Goal: Task Accomplishment & Management: Complete application form

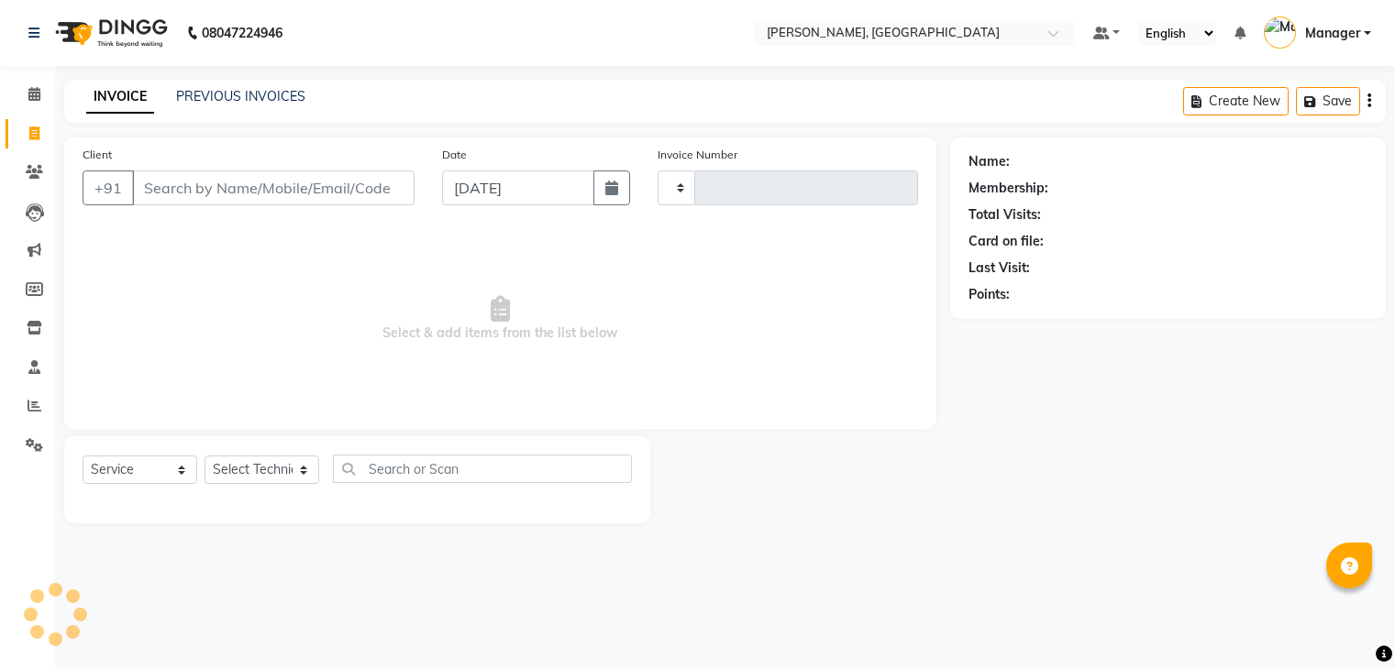
select select "service"
type input "0889"
select select "4495"
click at [251, 469] on select "Select Technician" at bounding box center [261, 470] width 115 height 28
select select "77389"
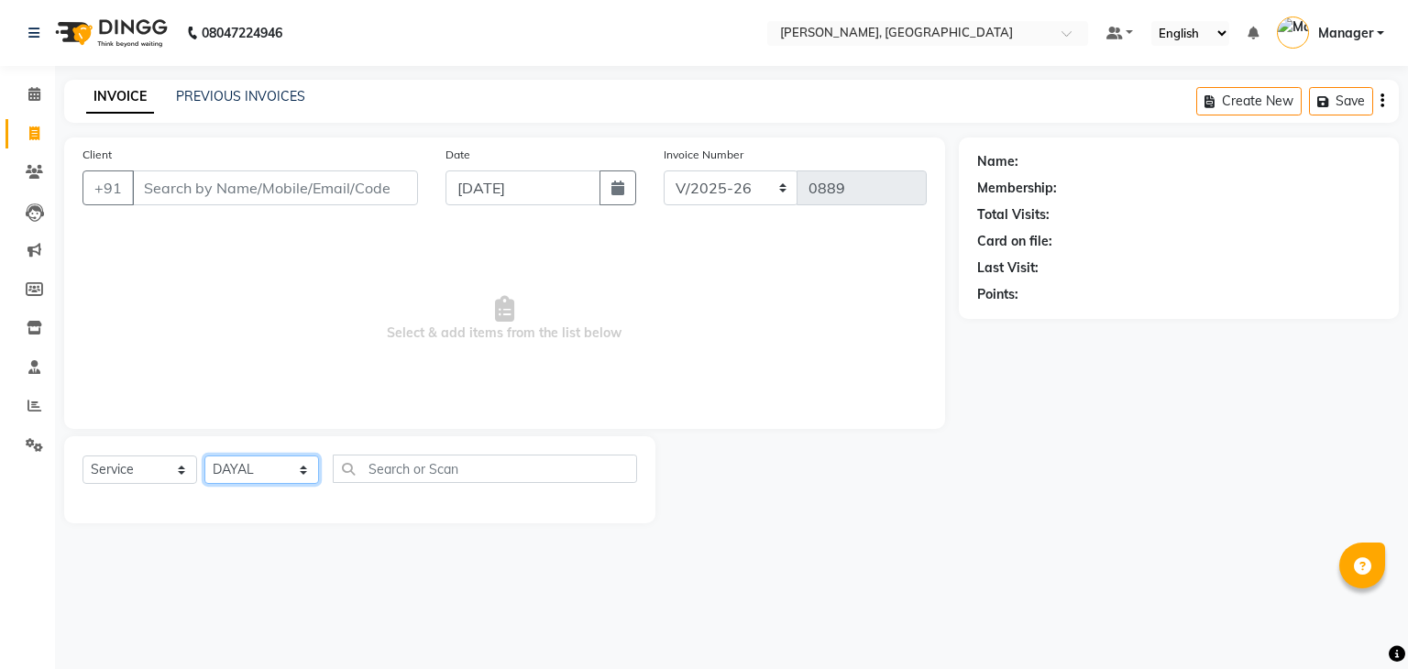
click at [204, 457] on select "Select Technician Admin [PERSON_NAME] Manager [PERSON_NAME]" at bounding box center [261, 470] width 115 height 28
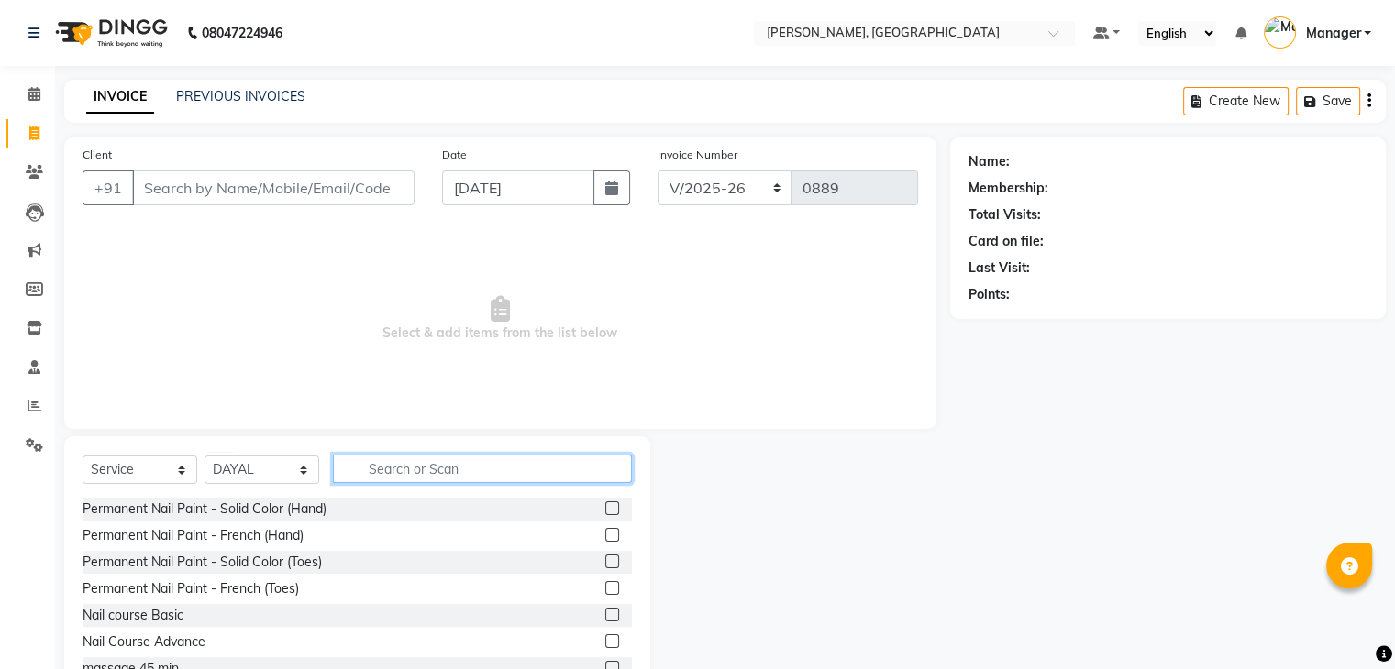
click at [448, 475] on input "text" at bounding box center [482, 469] width 299 height 28
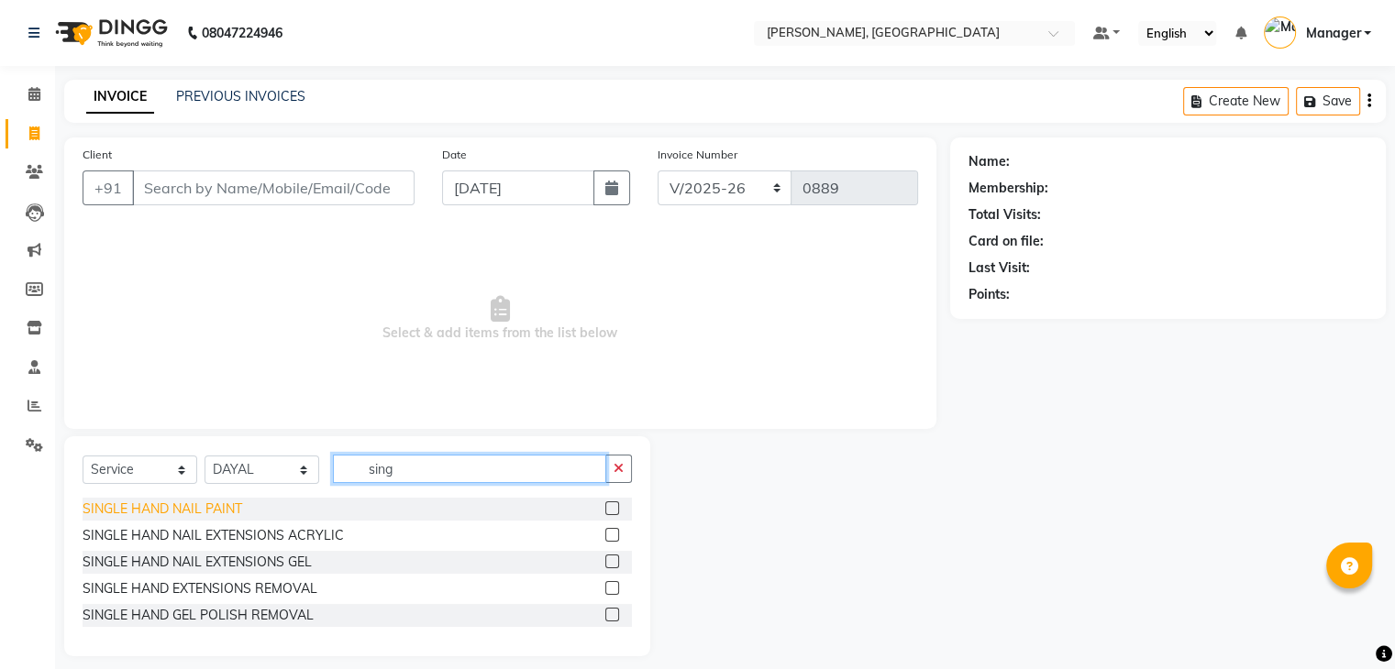
type input "sing"
click at [217, 502] on div "SINGLE HAND NAIL PAINT" at bounding box center [163, 509] width 160 height 19
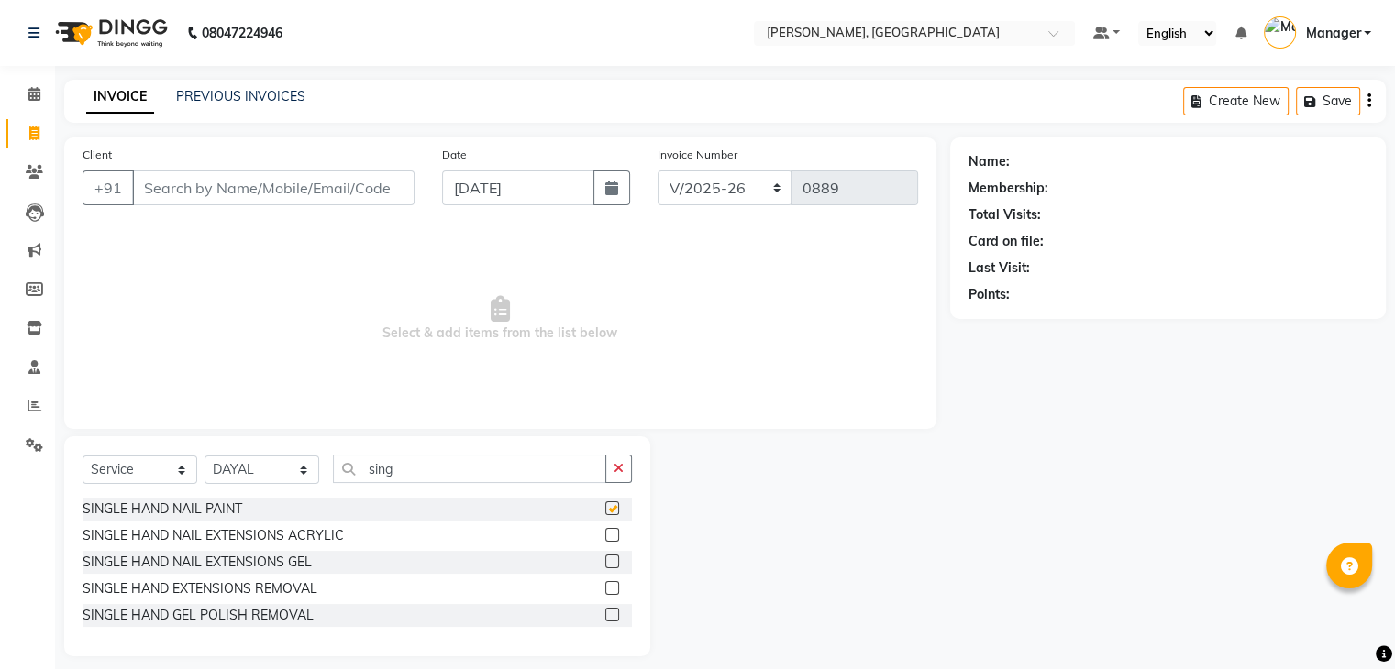
checkbox input "false"
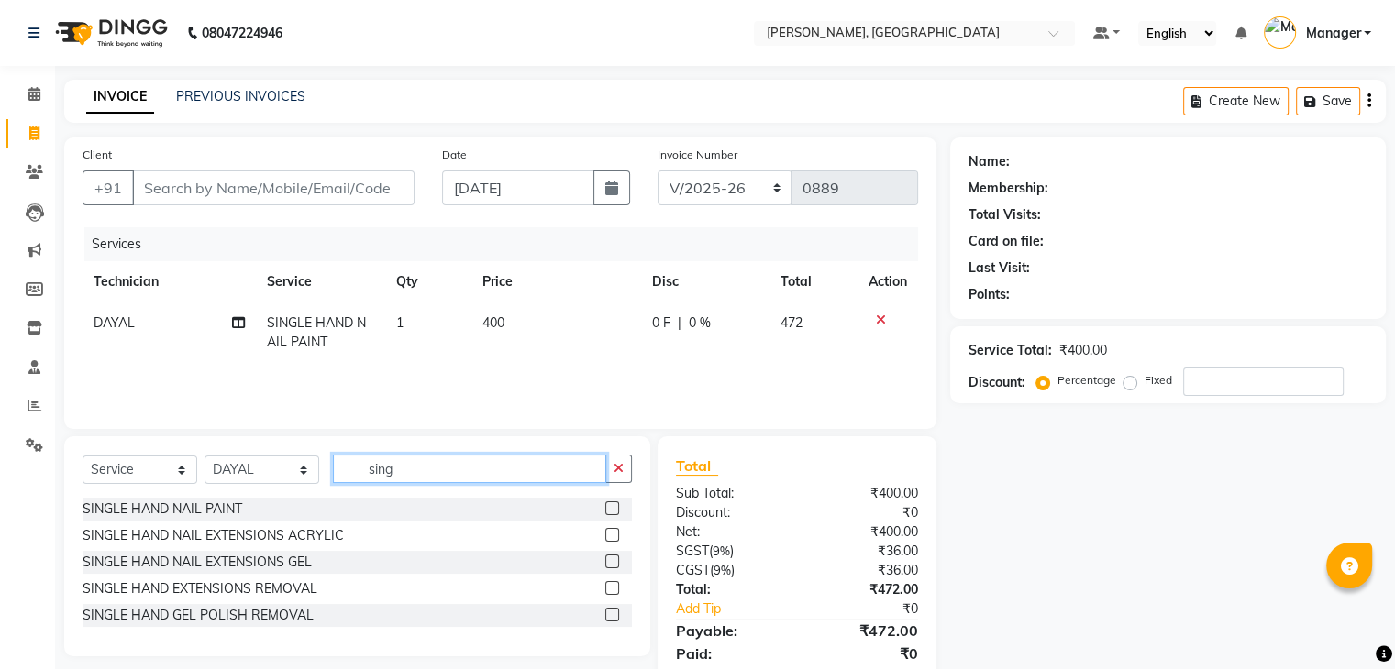
click at [420, 478] on input "sing" at bounding box center [469, 469] width 273 height 28
type input "s"
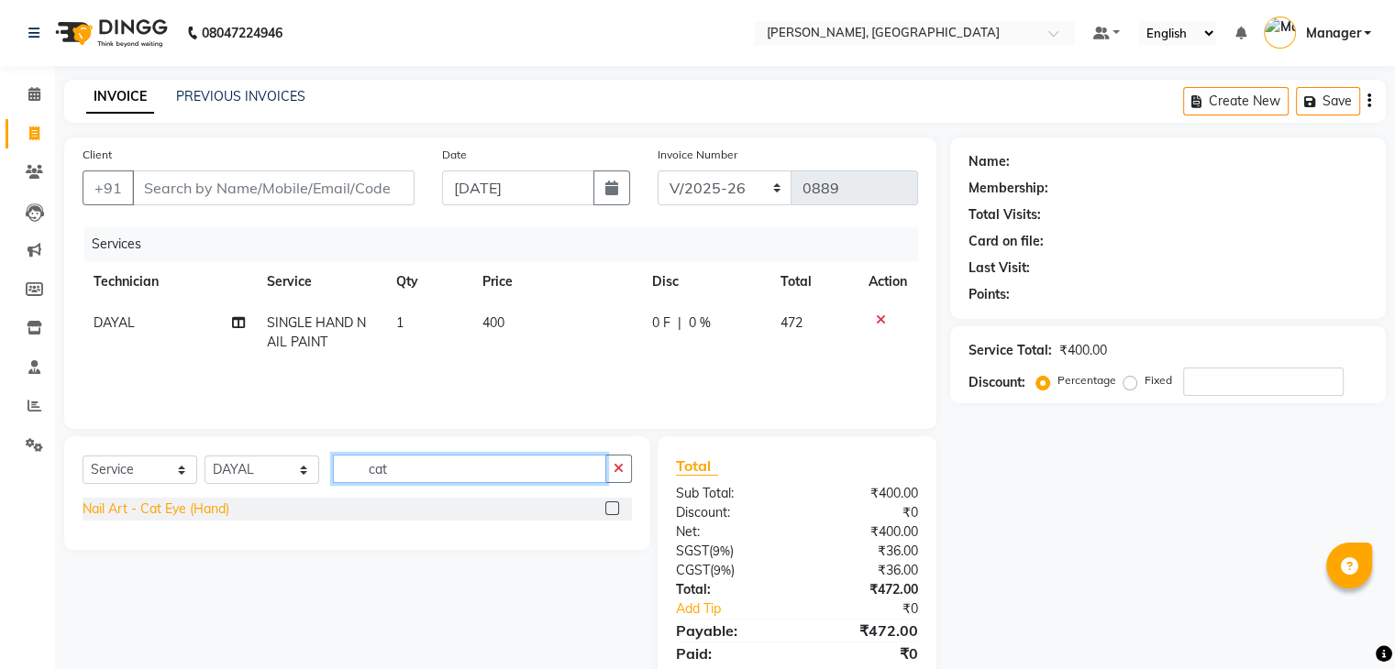
type input "cat"
click at [190, 511] on div "Nail Art - Cat Eye (Hand)" at bounding box center [156, 509] width 147 height 19
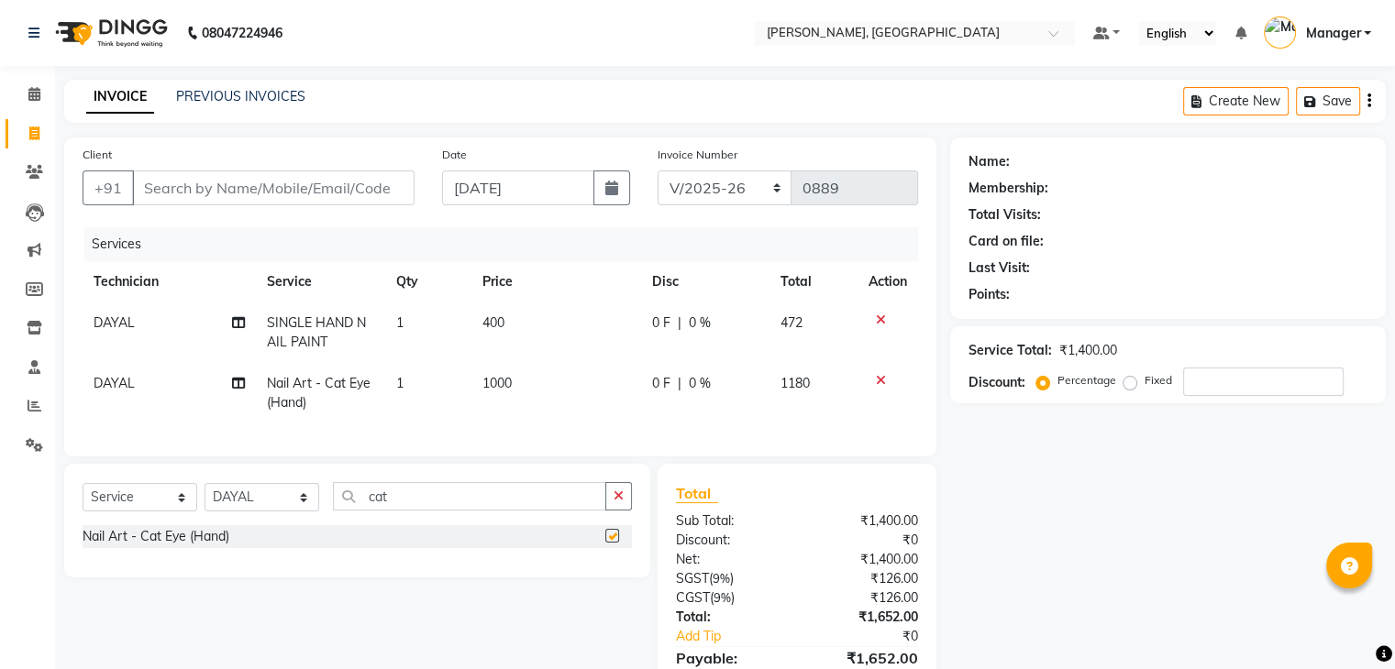
checkbox input "false"
click at [444, 390] on td "1" at bounding box center [428, 393] width 86 height 61
select select "77389"
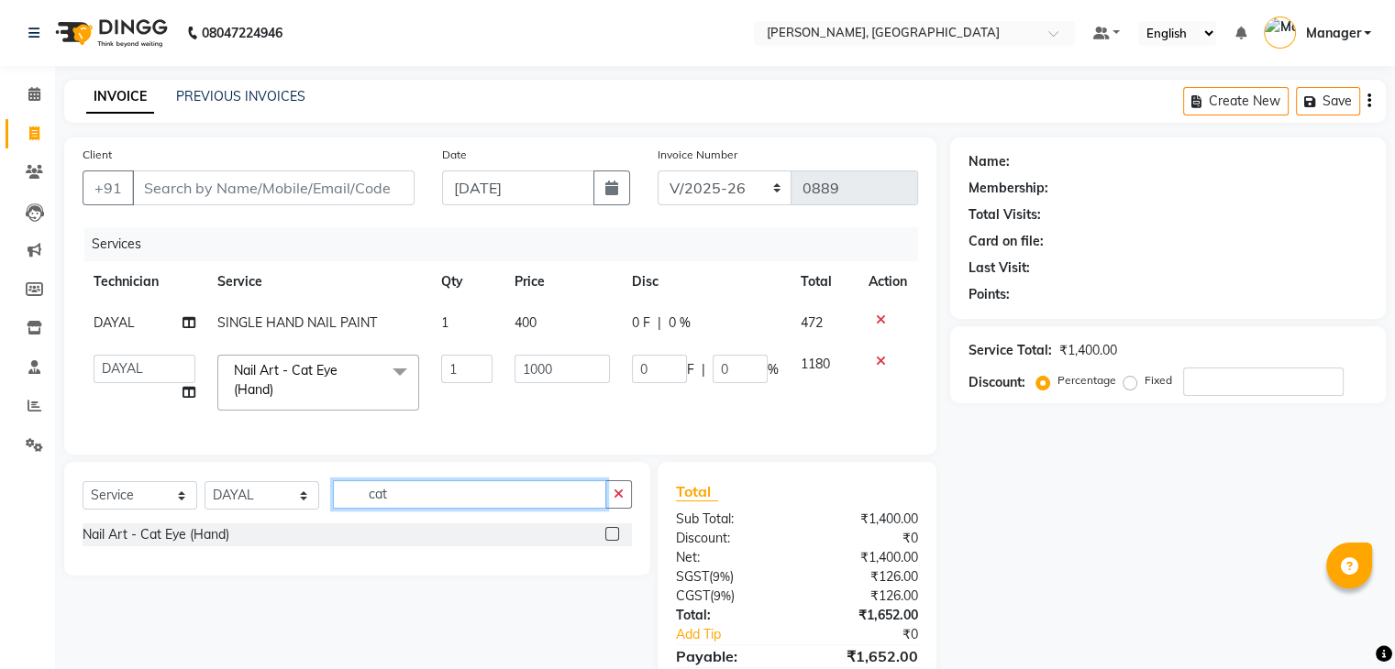
click at [437, 504] on input "cat" at bounding box center [469, 494] width 273 height 28
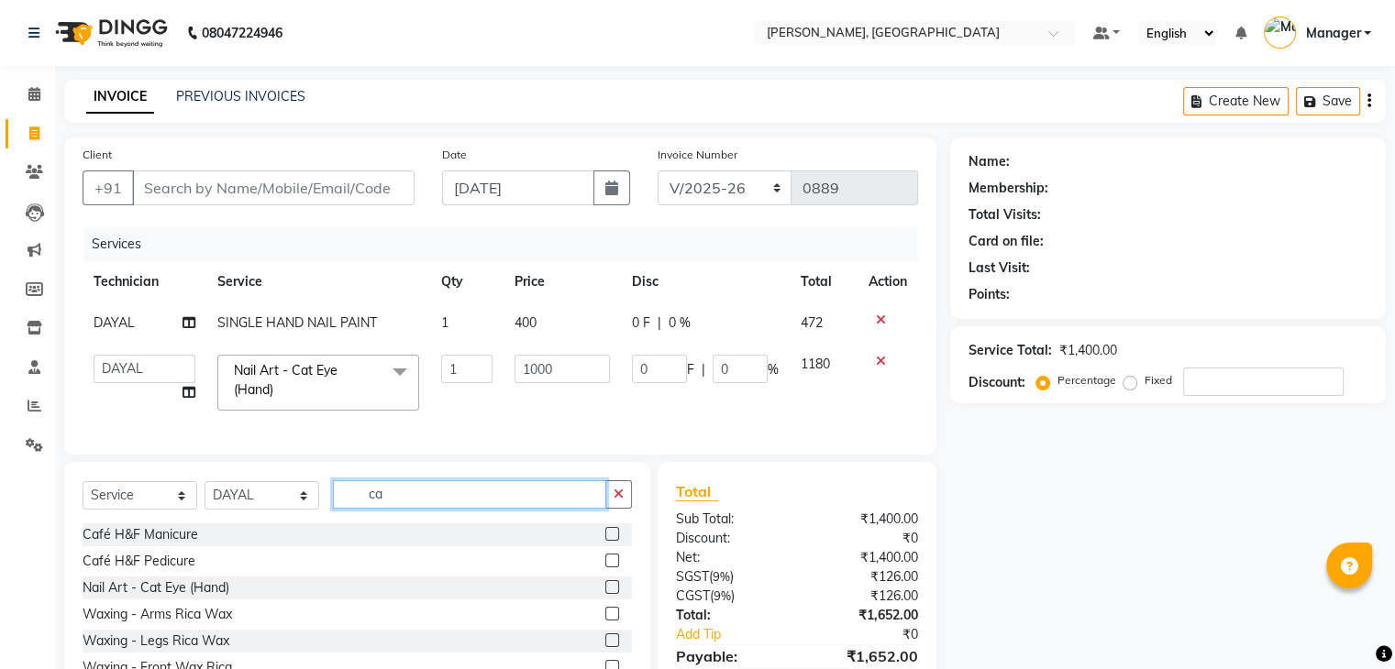
type input "c"
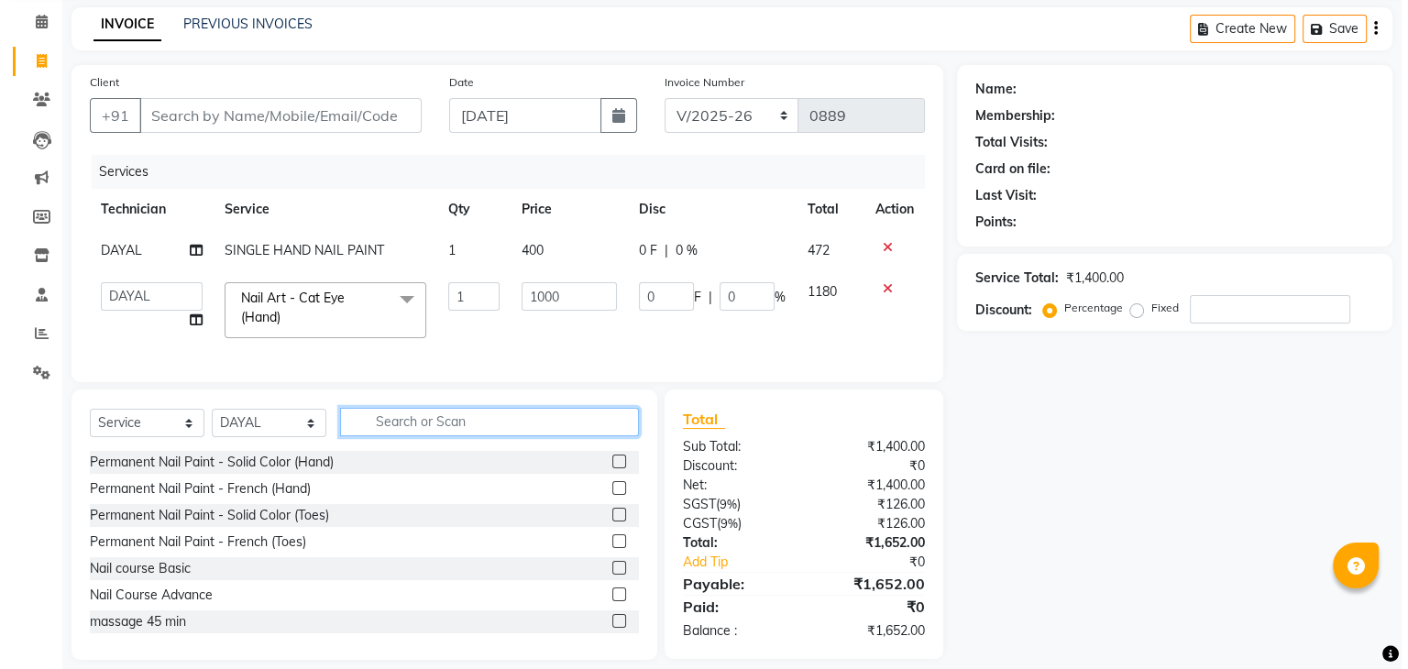
scroll to position [105, 0]
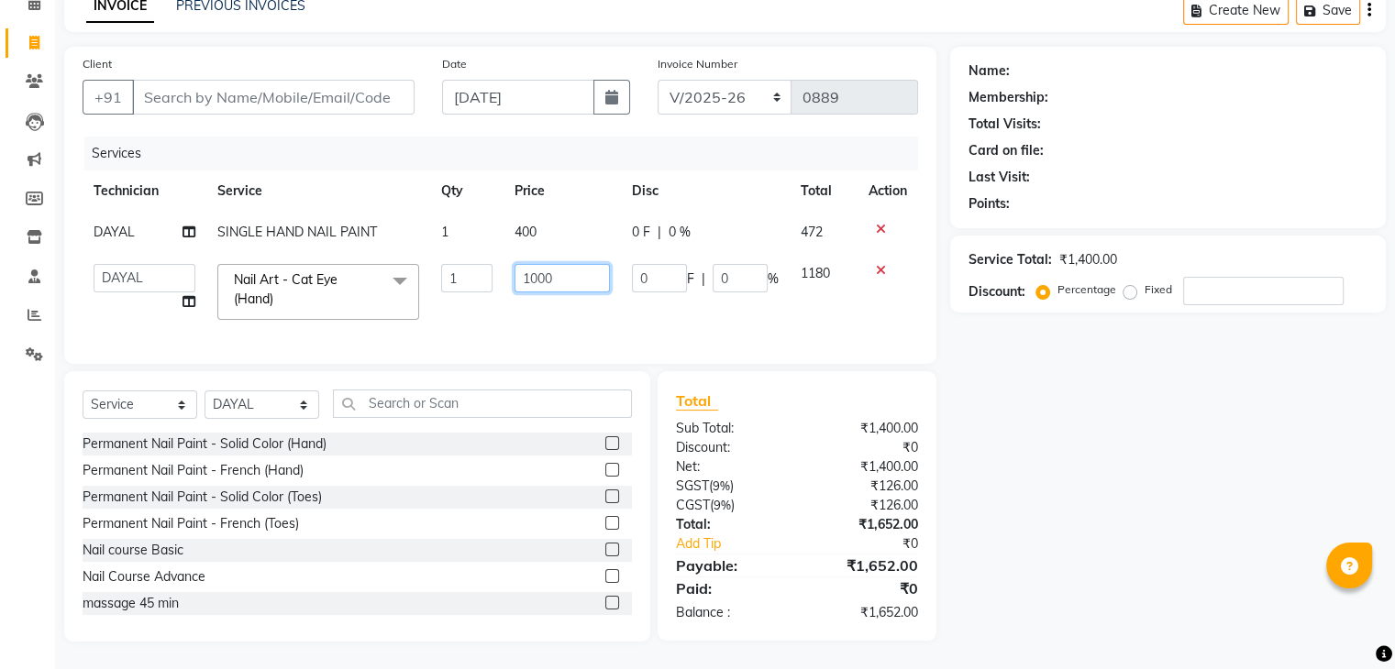
click at [554, 264] on input "1000" at bounding box center [561, 278] width 95 height 28
type input "1"
type input "500"
click at [608, 295] on td "500" at bounding box center [561, 292] width 117 height 78
select select "77389"
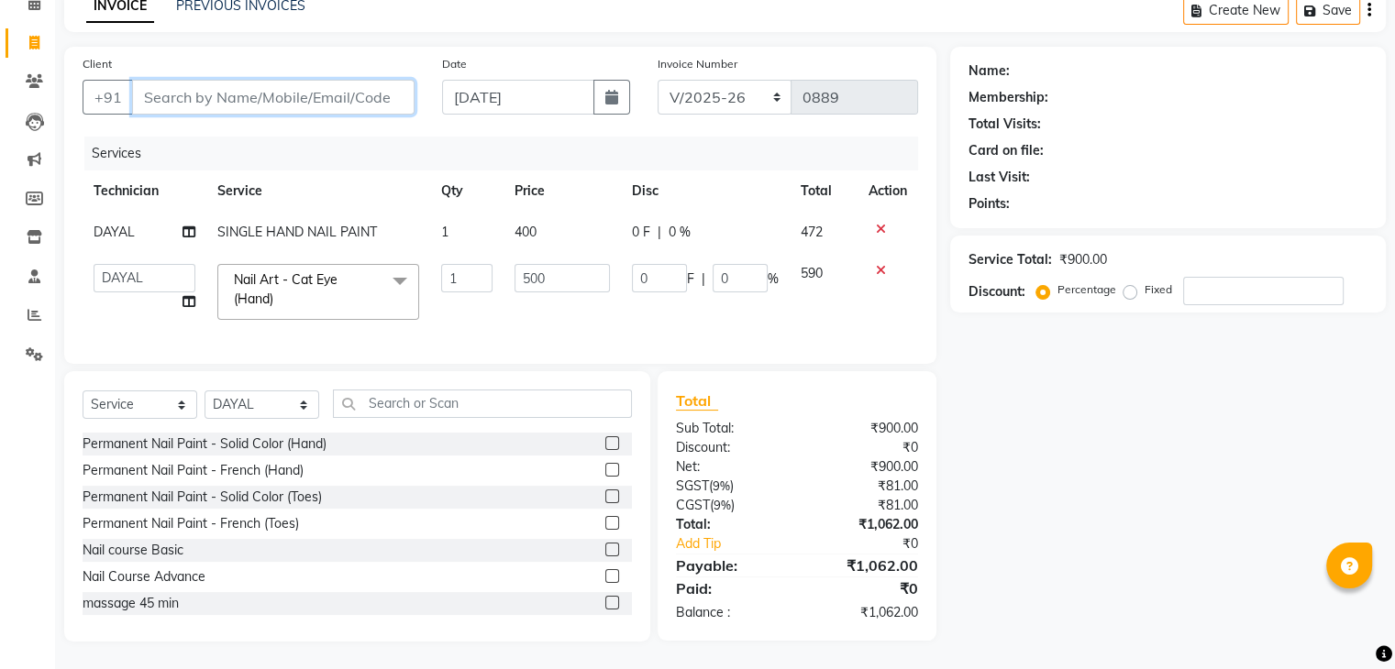
click at [143, 80] on input "Client" at bounding box center [273, 97] width 282 height 35
click at [180, 85] on input "Client" at bounding box center [273, 97] width 282 height 35
click at [226, 88] on input "Client" at bounding box center [273, 97] width 282 height 35
type input "9"
type input "0"
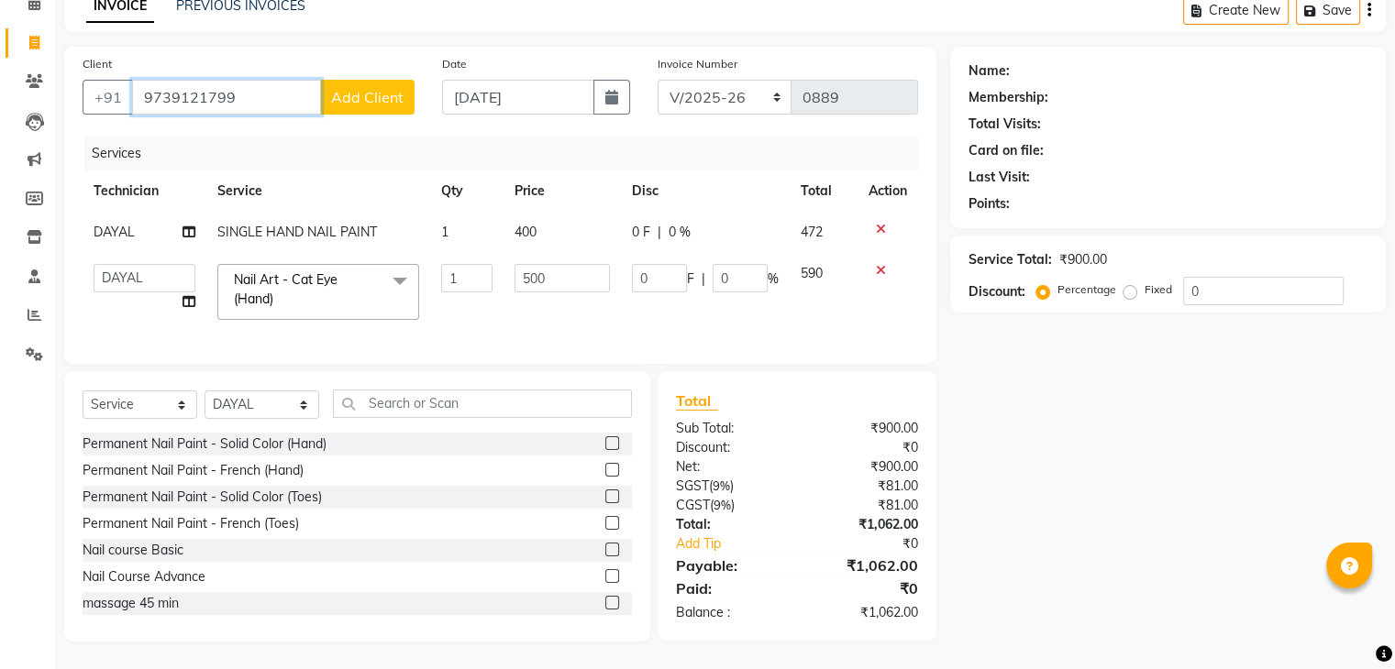
type input "9739121799"
click at [372, 88] on span "Add Client" at bounding box center [367, 97] width 72 height 18
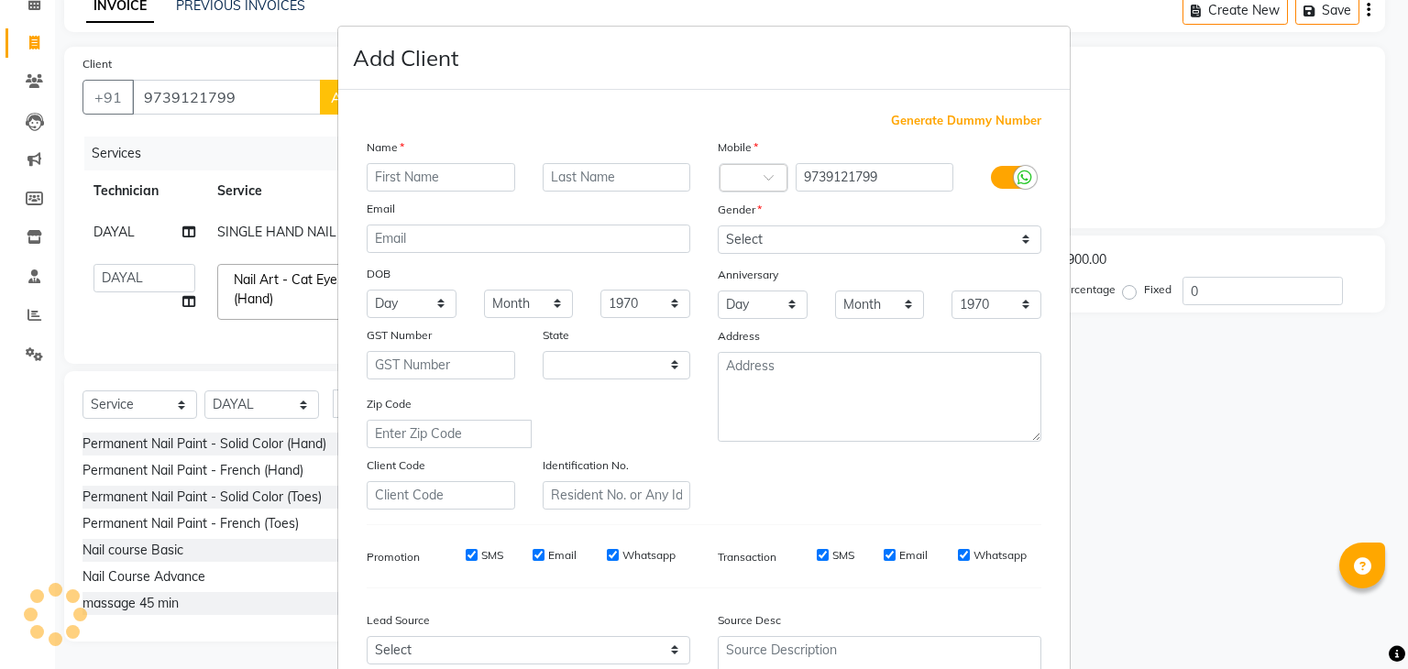
select select "21"
click at [394, 173] on input "text" at bounding box center [441, 177] width 149 height 28
type input "chethana"
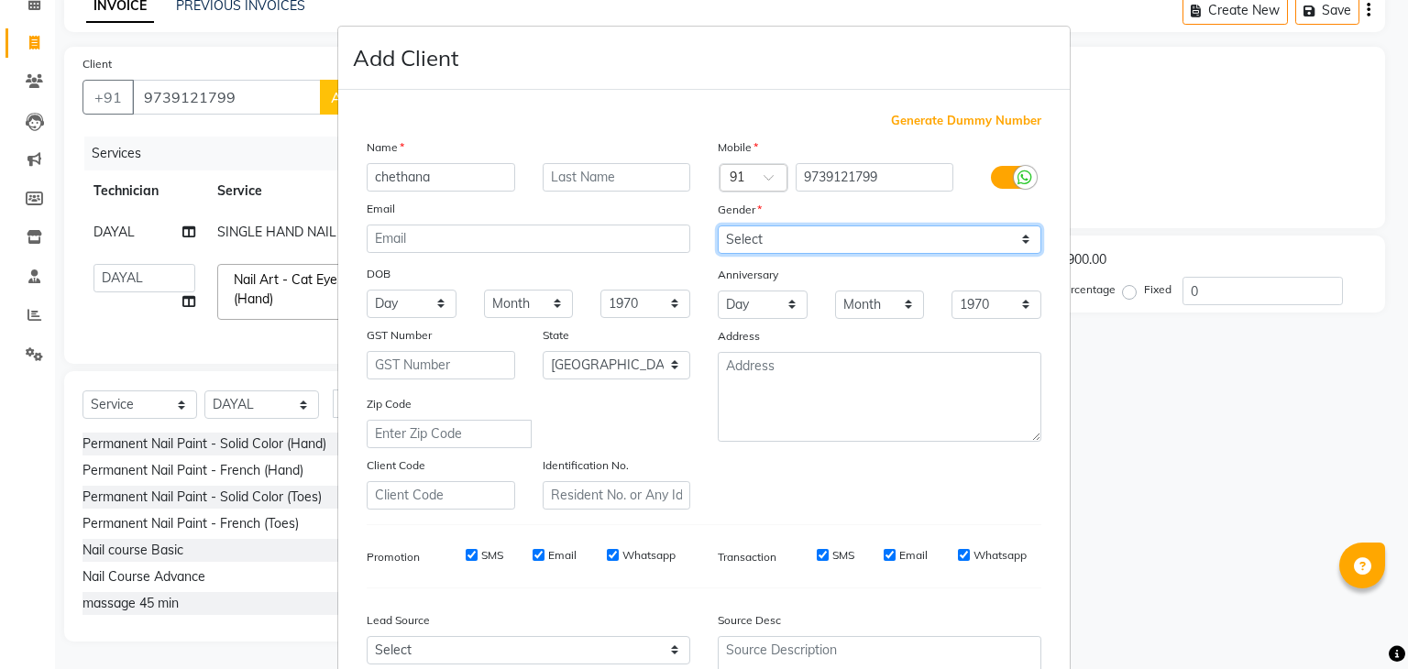
click at [719, 244] on select "Select [DEMOGRAPHIC_DATA] [DEMOGRAPHIC_DATA] Other Prefer Not To Say" at bounding box center [880, 240] width 324 height 28
select select "[DEMOGRAPHIC_DATA]"
click at [718, 226] on select "Select [DEMOGRAPHIC_DATA] [DEMOGRAPHIC_DATA] Other Prefer Not To Say" at bounding box center [880, 240] width 324 height 28
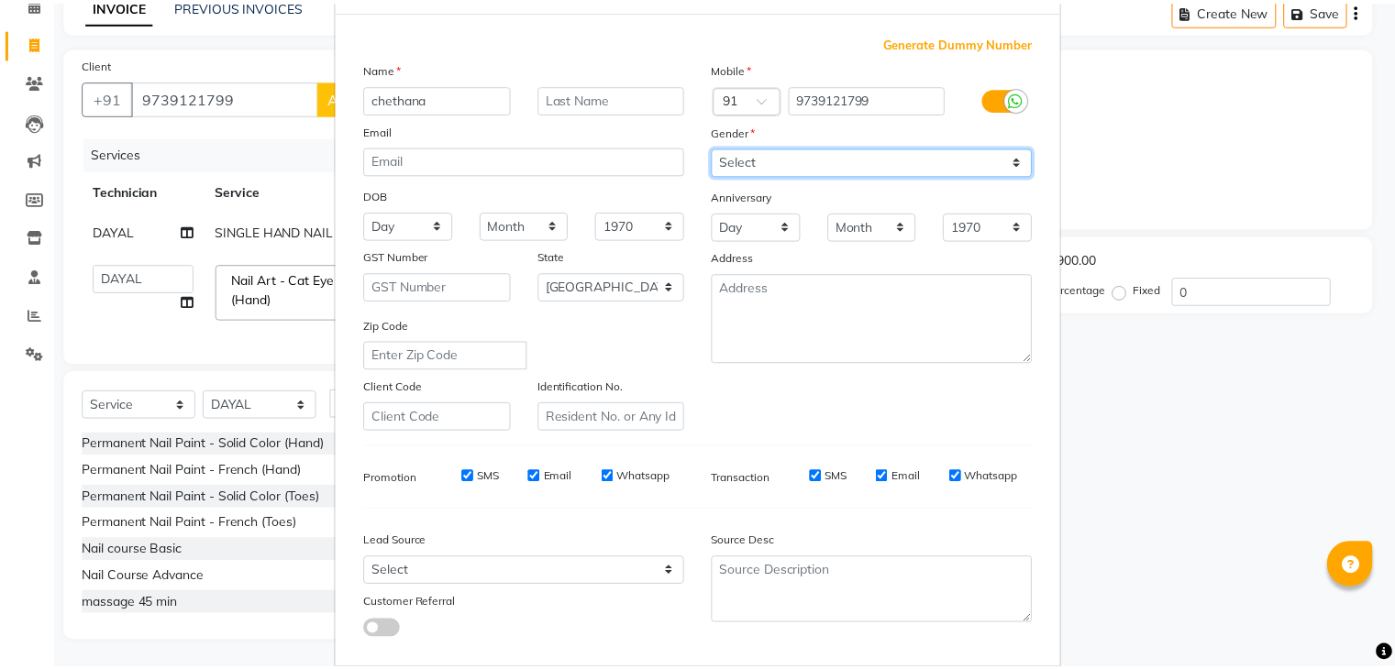
scroll to position [186, 0]
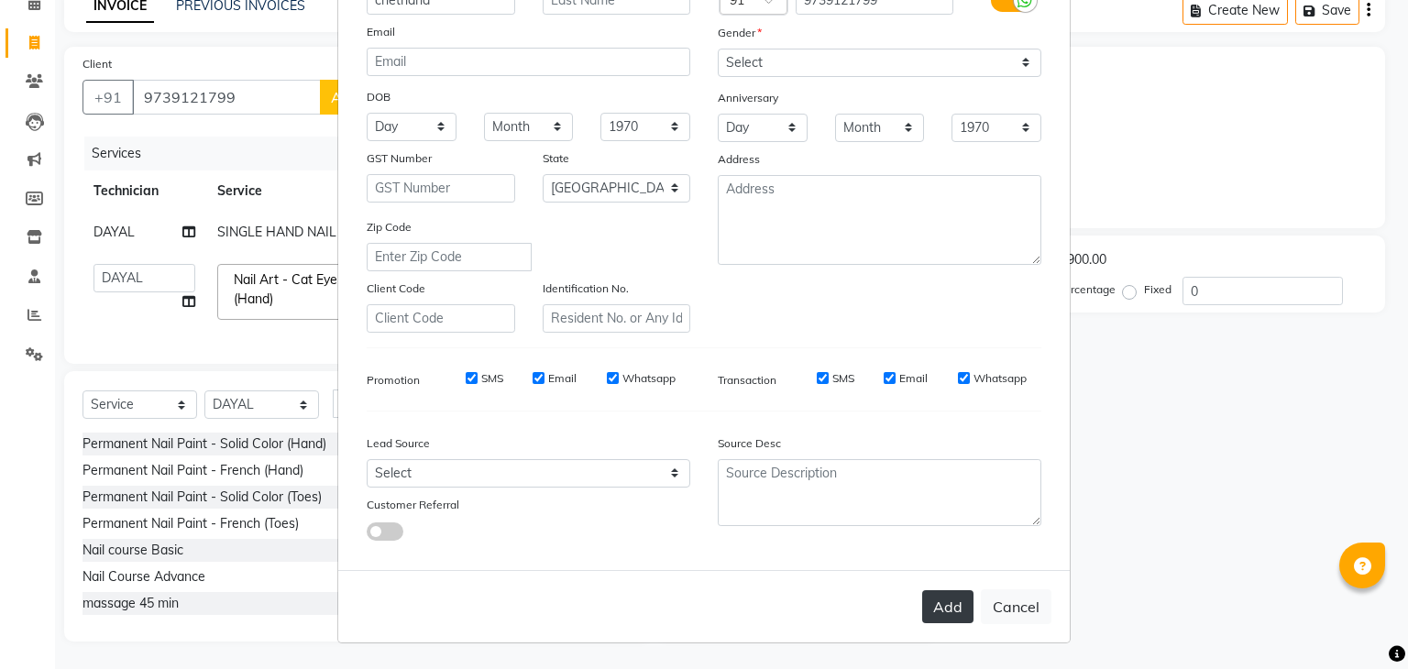
click at [934, 606] on button "Add" at bounding box center [947, 606] width 51 height 33
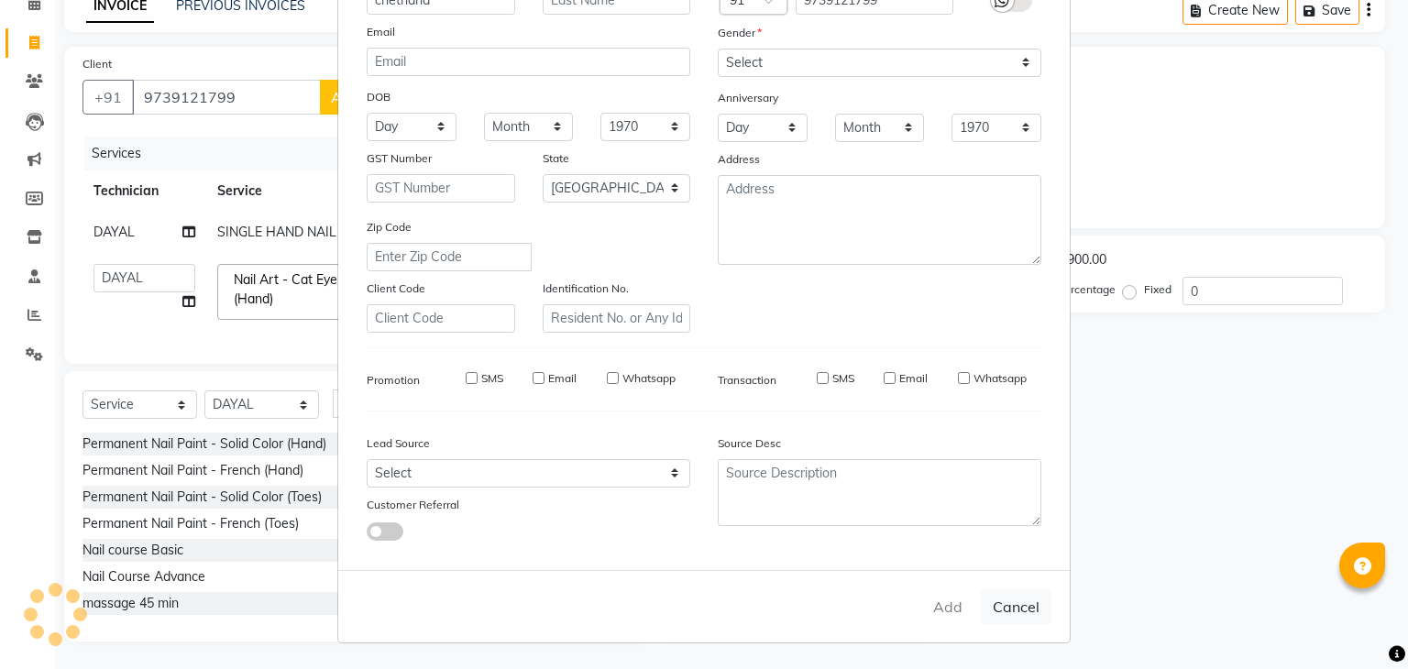
type input "97******99"
select select
select select "null"
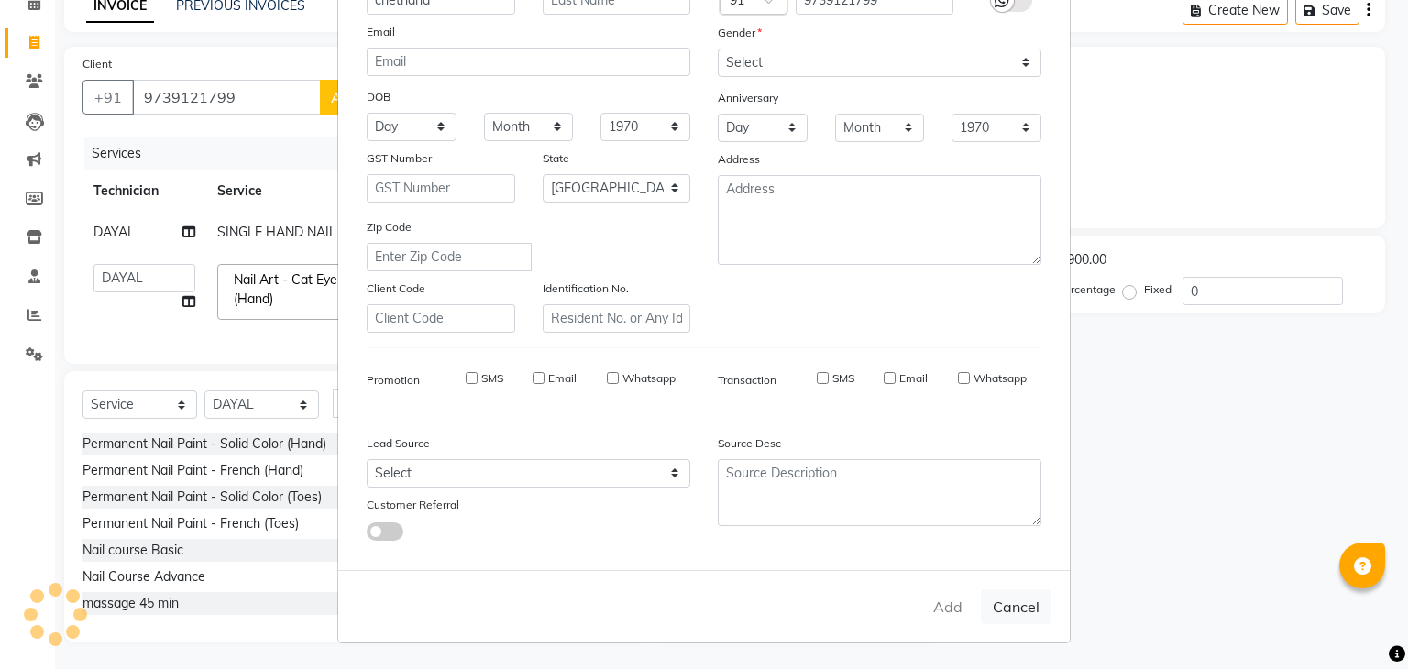
select select
checkbox input "false"
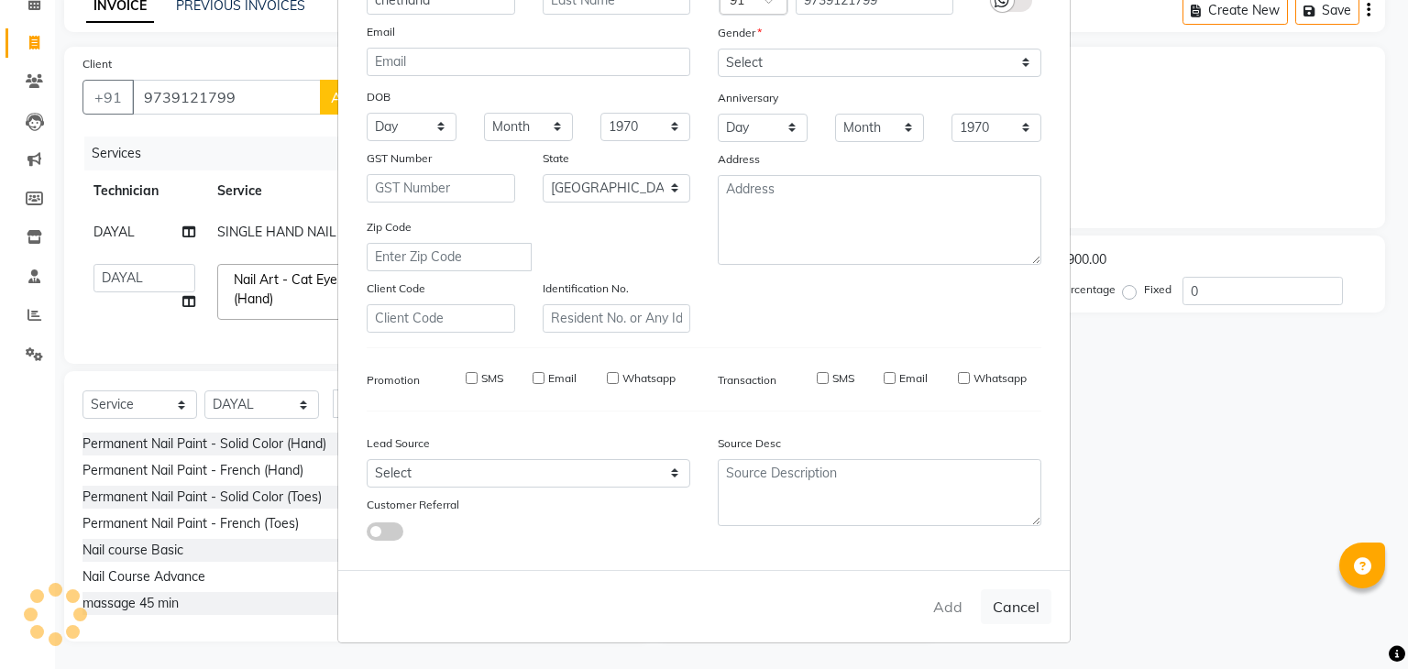
checkbox input "false"
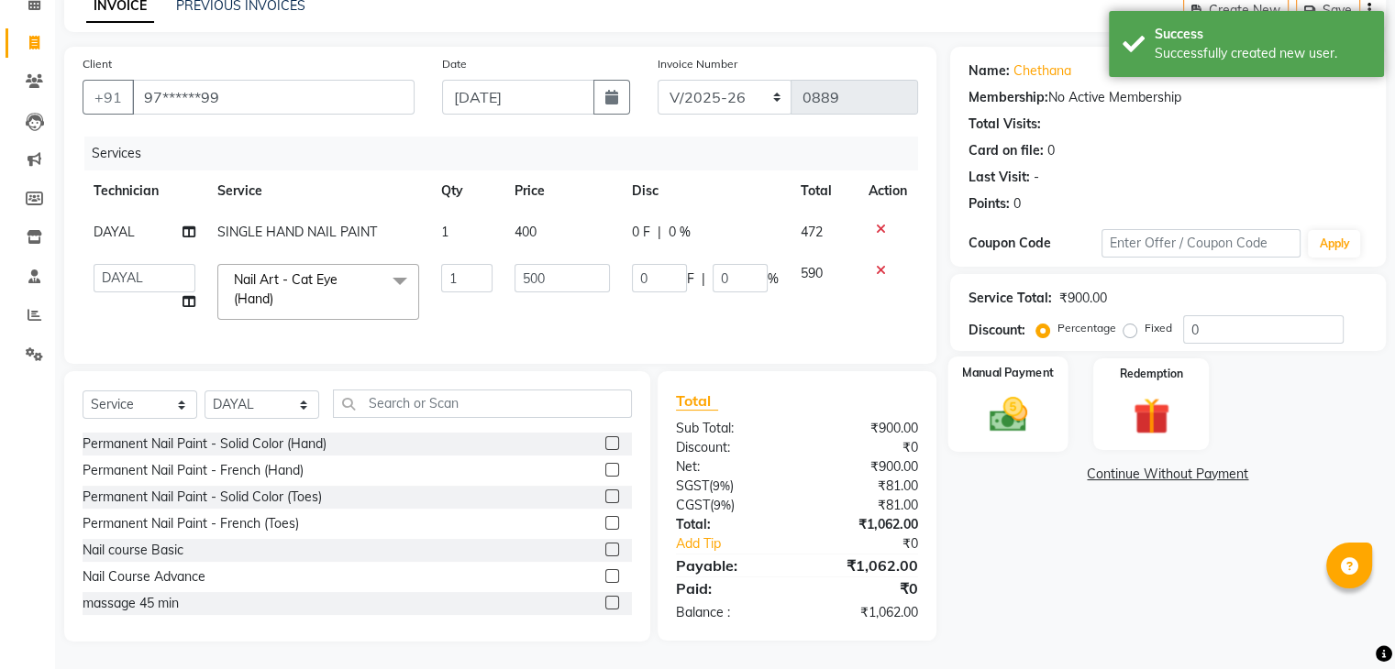
click at [1020, 393] on img at bounding box center [1006, 415] width 61 height 44
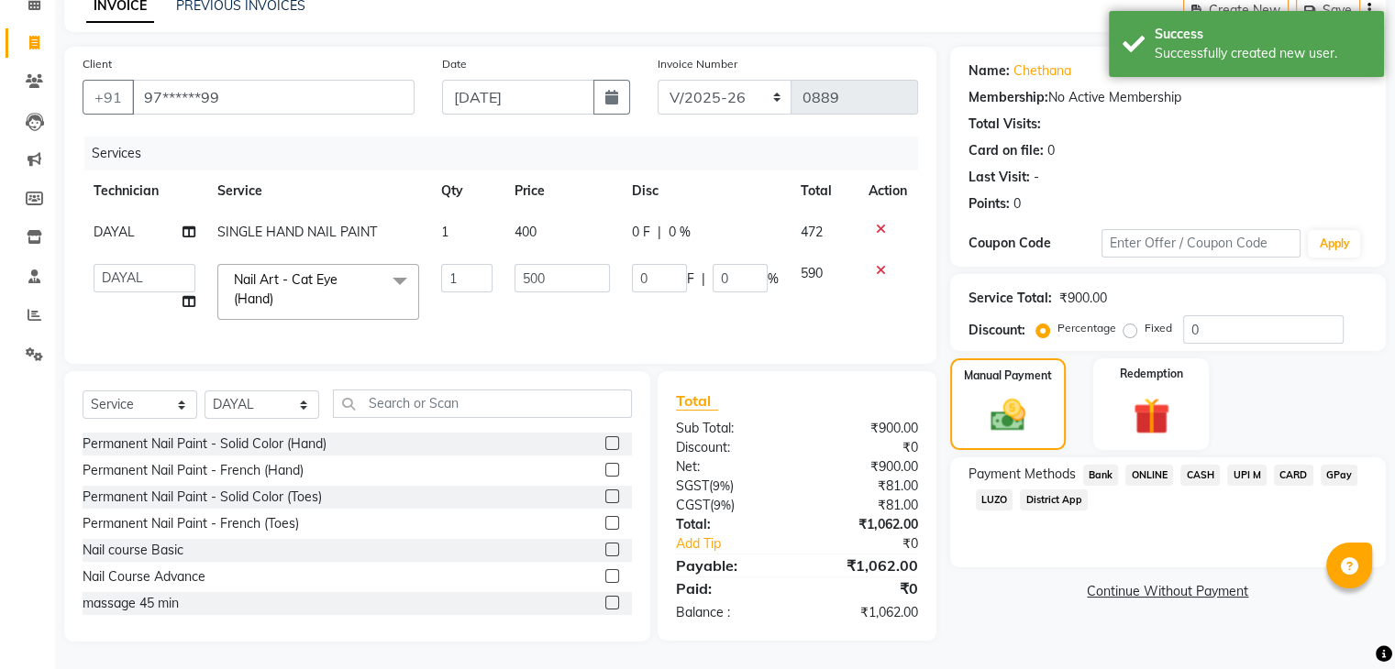
click at [1157, 465] on span "ONLINE" at bounding box center [1149, 475] width 48 height 21
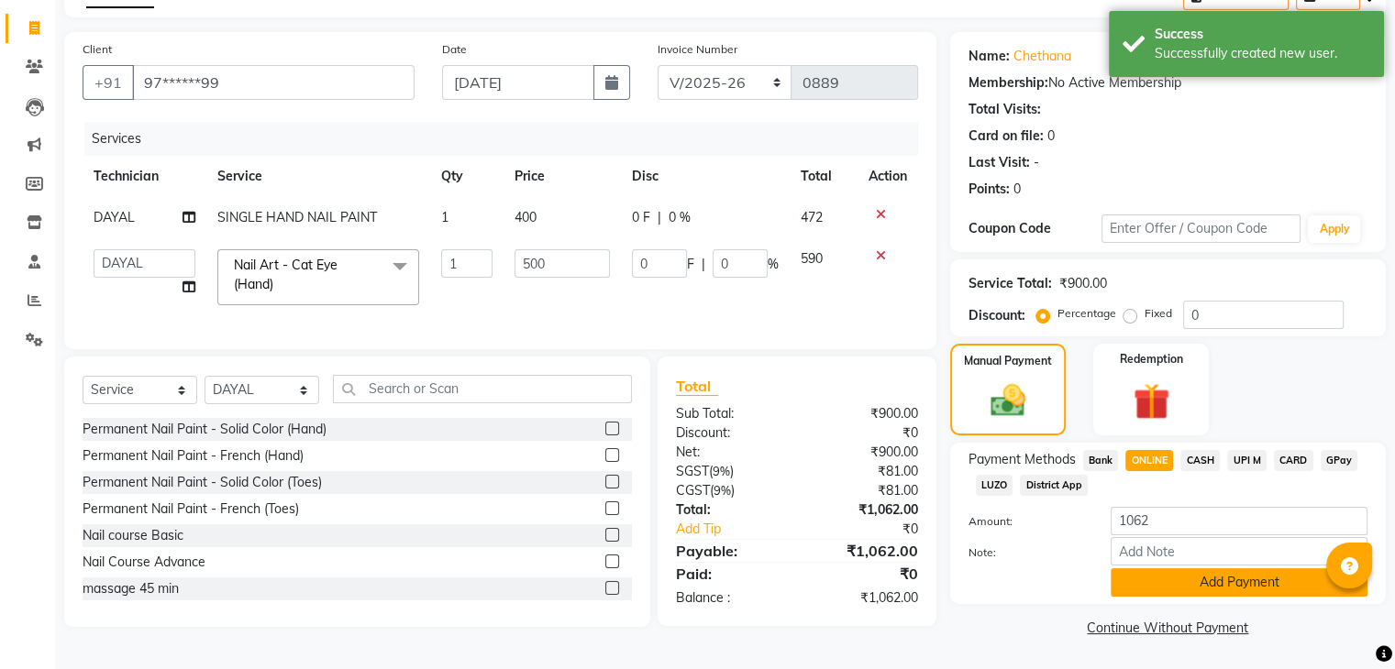
click at [1264, 586] on button "Add Payment" at bounding box center [1238, 582] width 257 height 28
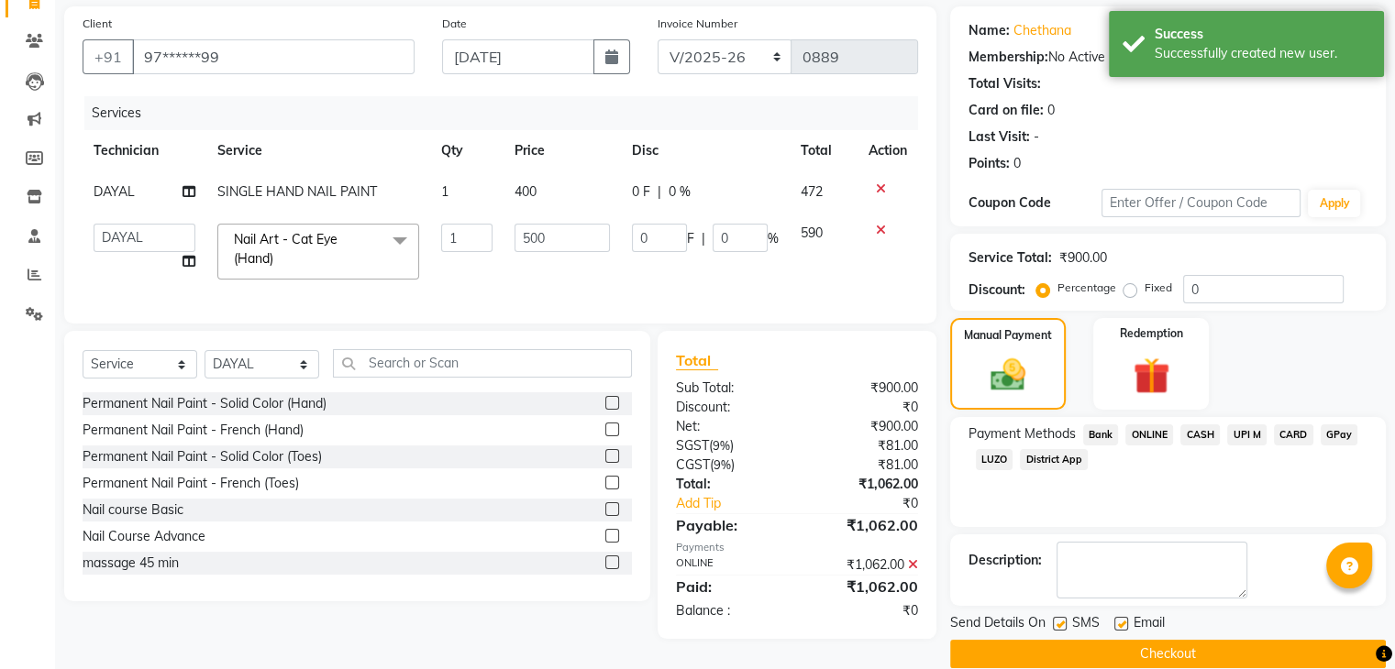
scroll to position [157, 0]
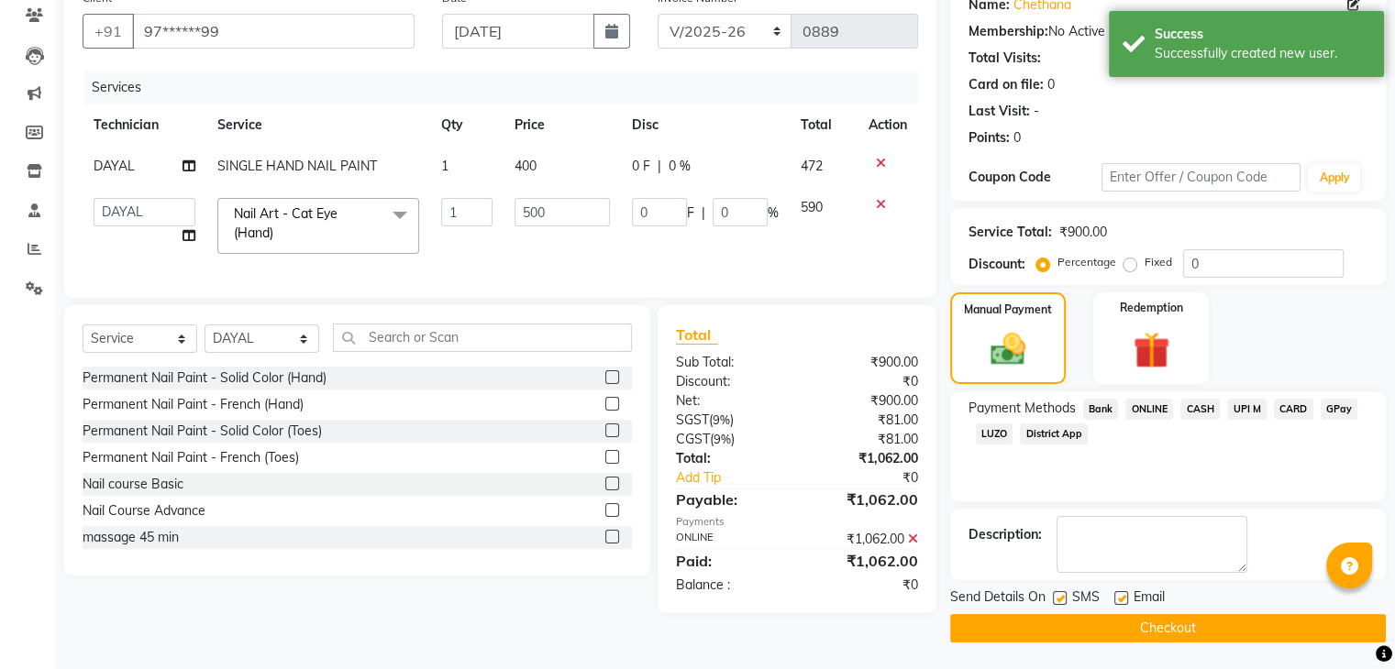
click at [1234, 639] on main "INVOICE PREVIOUS INVOICES Create New Save Client +91 97******99 Date [DATE] Inv…" at bounding box center [725, 296] width 1340 height 747
click at [1231, 634] on button "Checkout" at bounding box center [1168, 628] width 436 height 28
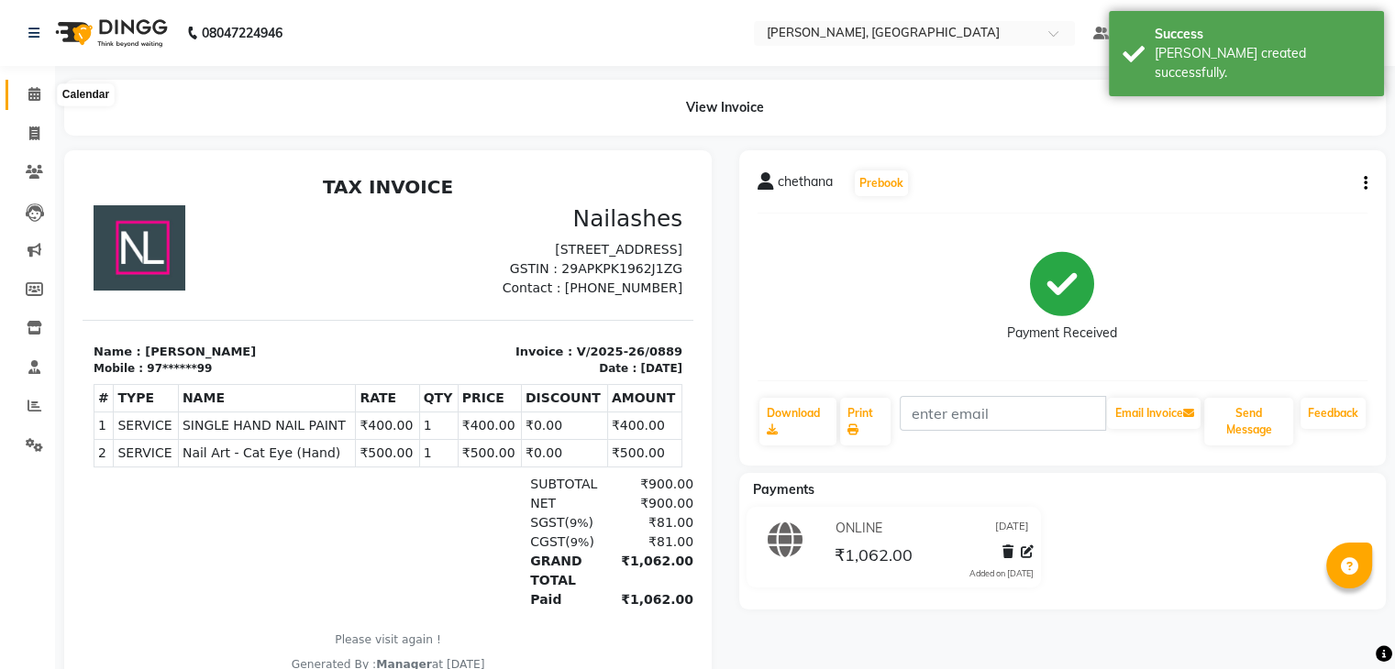
click at [40, 96] on span at bounding box center [34, 94] width 32 height 21
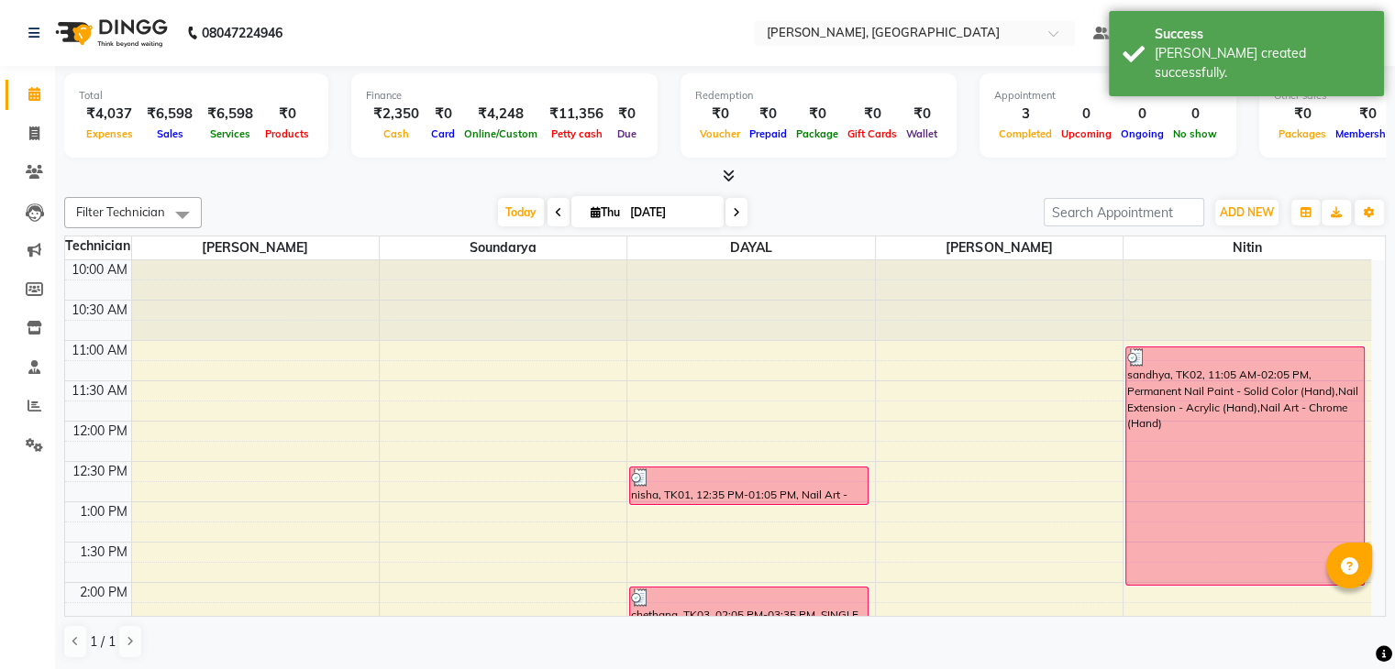
click at [731, 171] on icon at bounding box center [728, 176] width 12 height 14
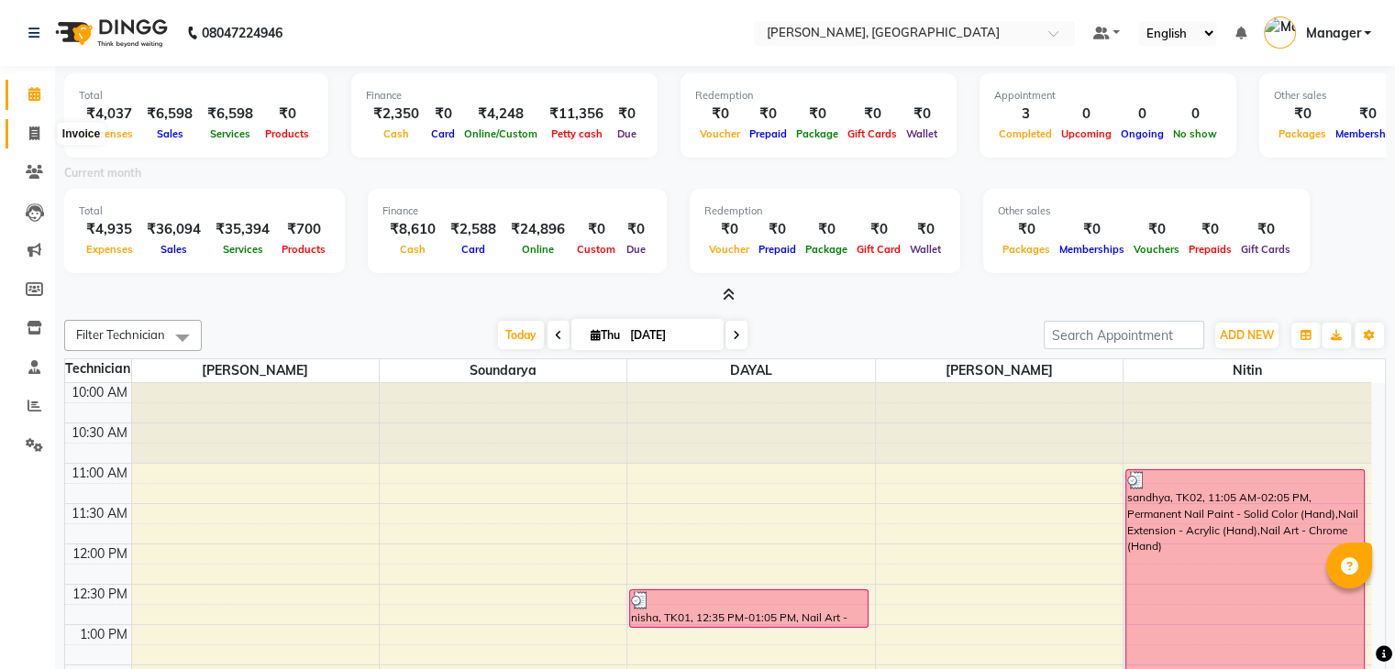
click at [38, 137] on icon at bounding box center [34, 134] width 10 height 14
select select "service"
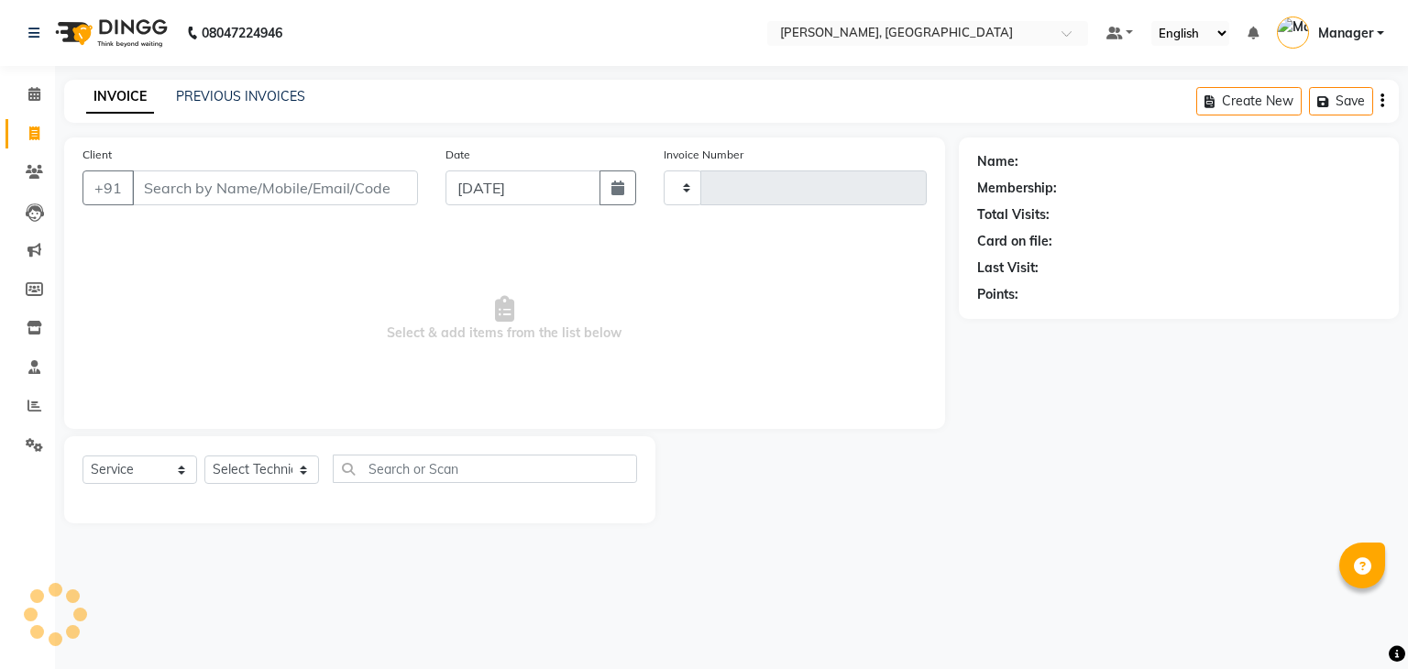
type input "0890"
select select "4495"
click at [235, 470] on select "Select Technician" at bounding box center [261, 470] width 115 height 28
select select "25632"
click at [204, 457] on select "Select Technician Admin [PERSON_NAME] Manager [PERSON_NAME]" at bounding box center [261, 470] width 115 height 28
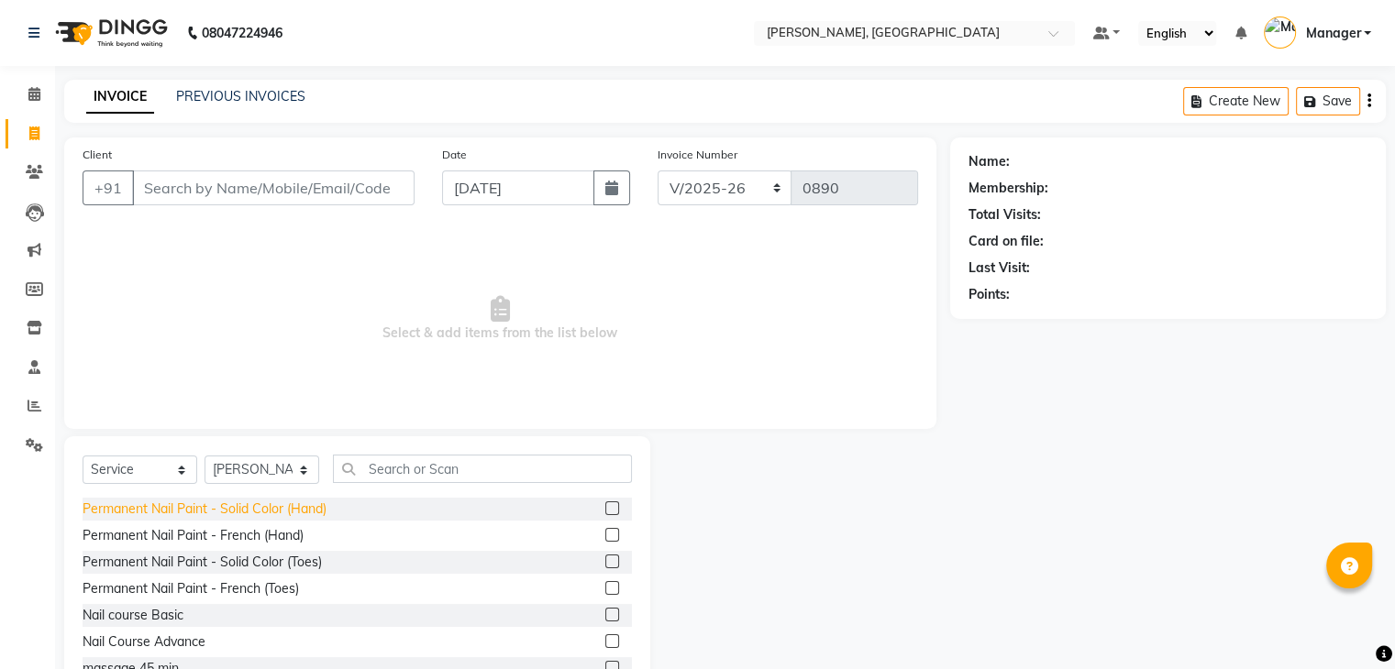
click at [318, 506] on div "Permanent Nail Paint - Solid Color (Hand)" at bounding box center [205, 509] width 244 height 19
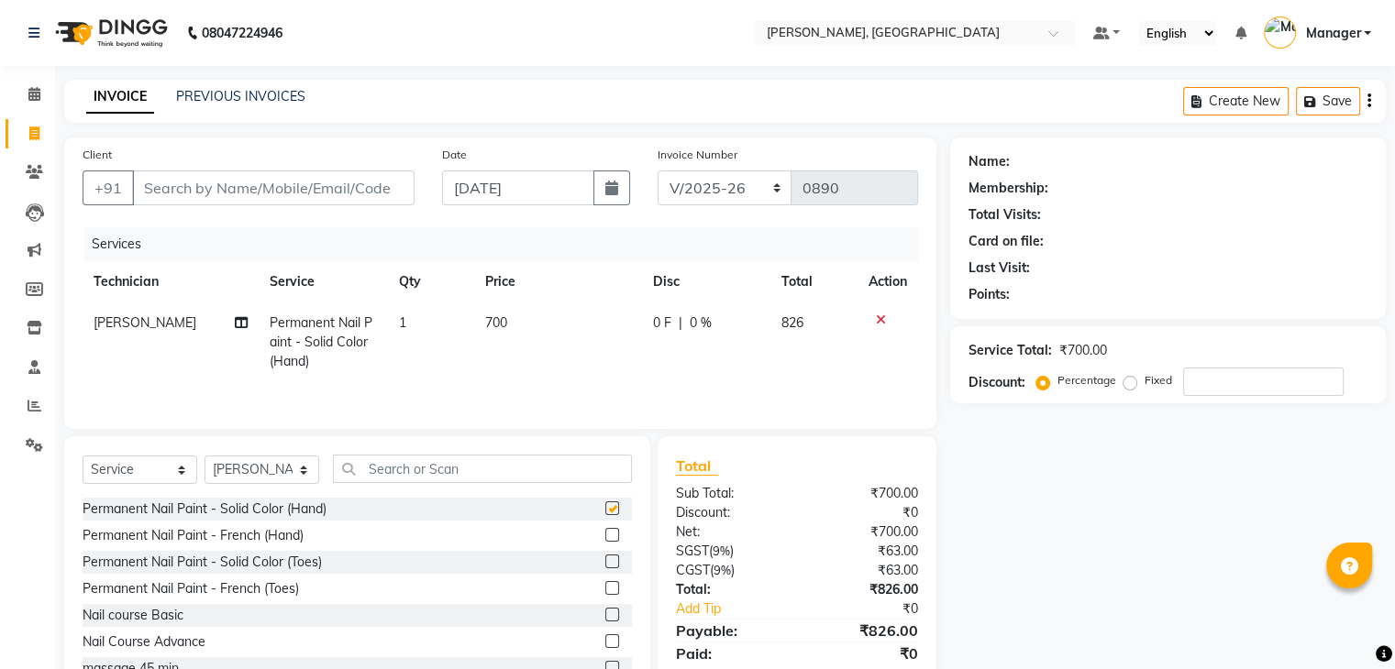
checkbox input "false"
click at [398, 459] on input "text" at bounding box center [482, 469] width 299 height 28
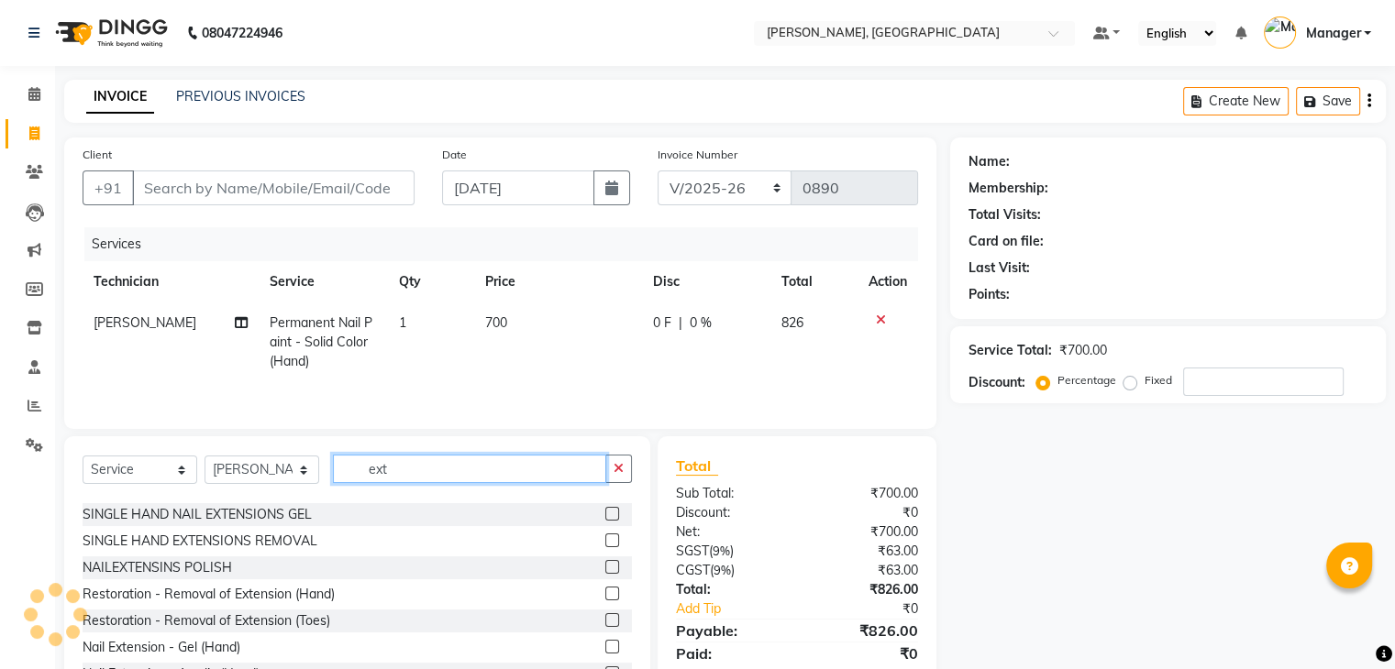
scroll to position [92, 0]
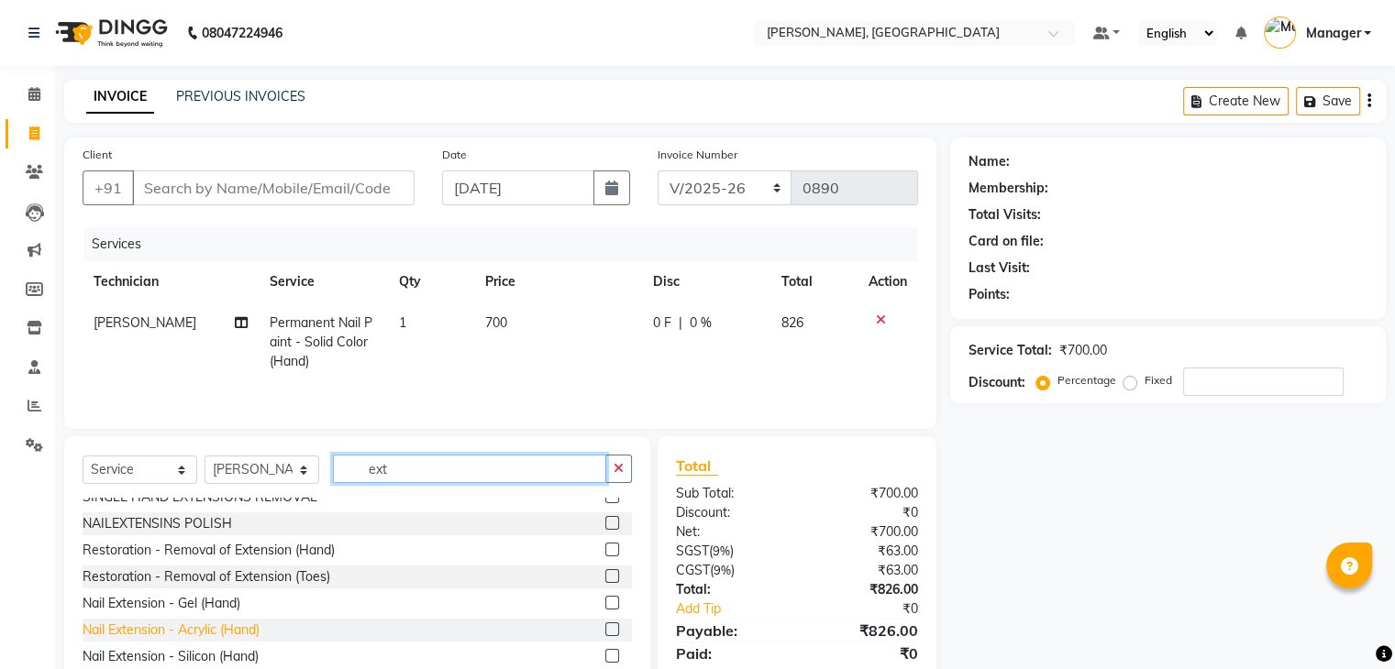
type input "ext"
click at [230, 635] on div "Nail Extension - Acrylic (Hand)" at bounding box center [171, 630] width 177 height 19
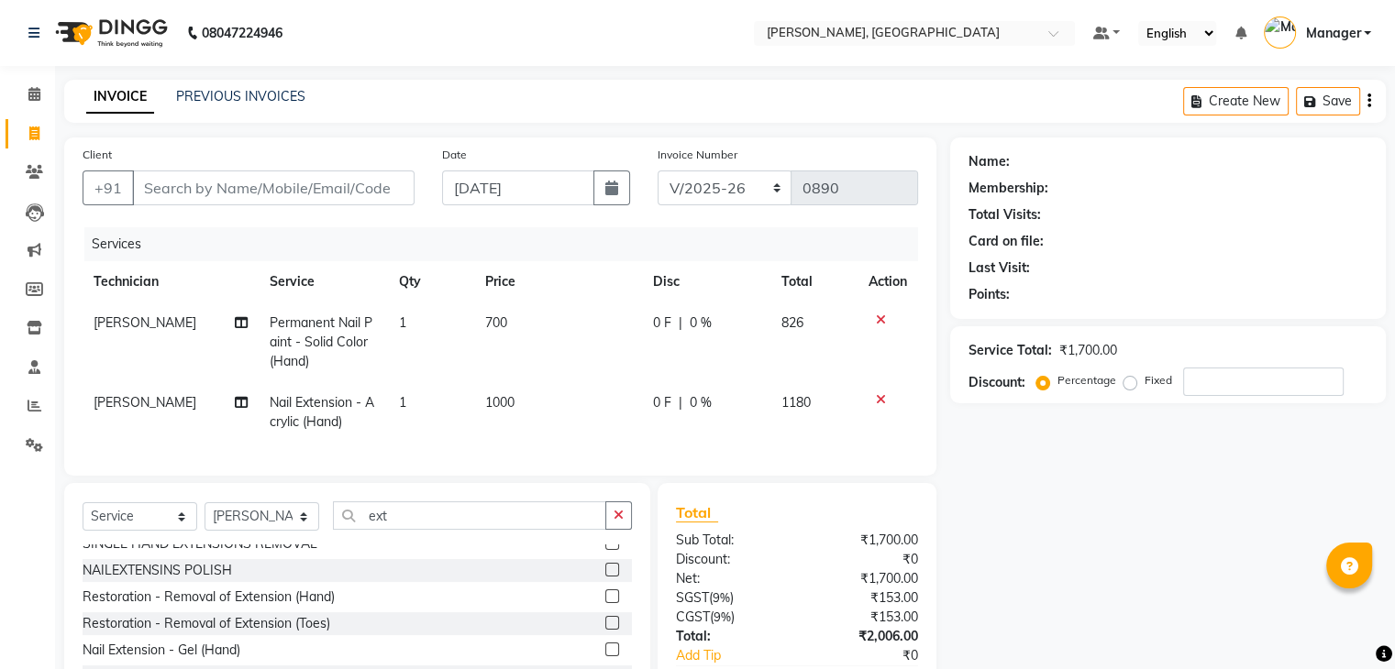
checkbox input "false"
click at [403, 528] on input "ext" at bounding box center [469, 516] width 273 height 28
type input "e"
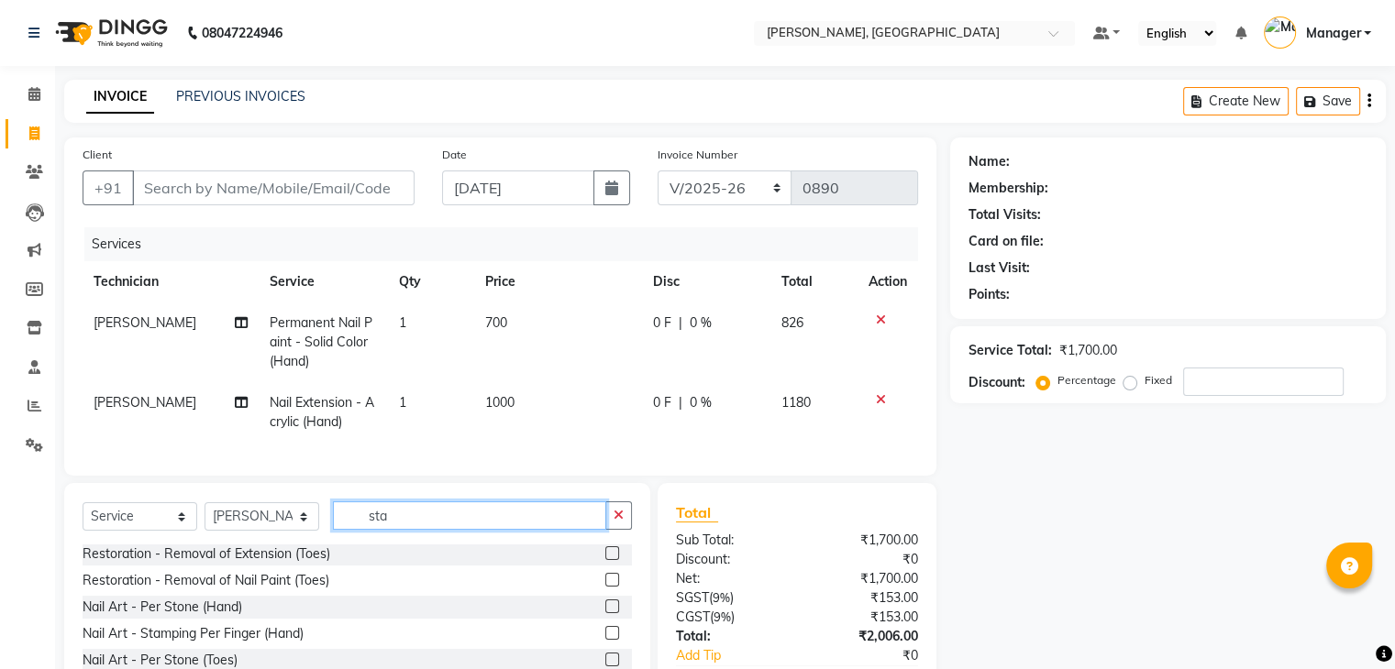
scroll to position [0, 0]
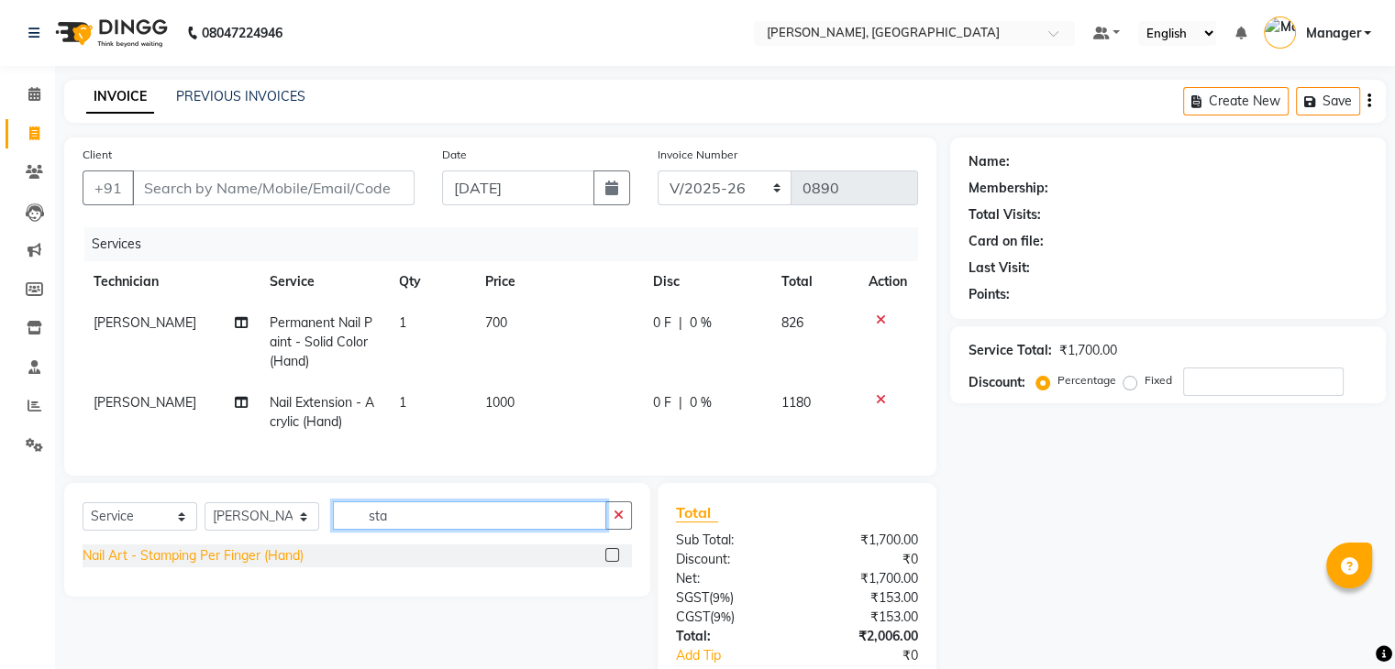
type input "sta"
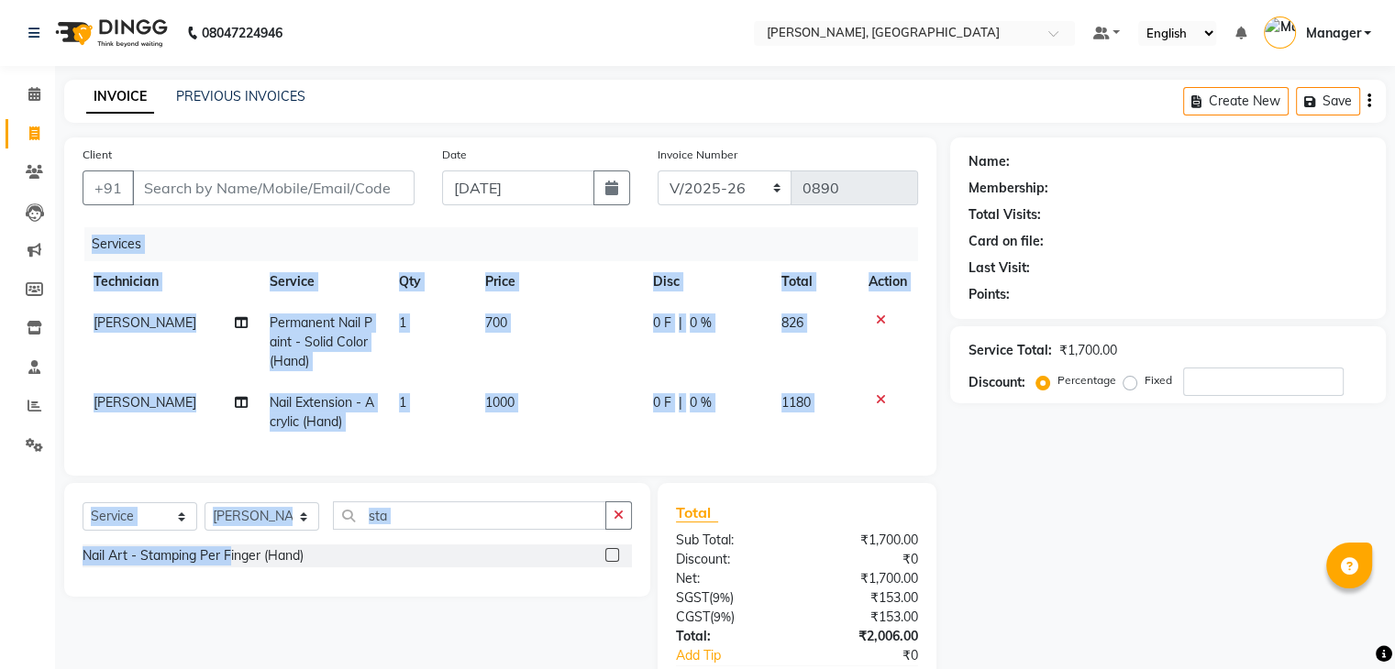
drag, startPoint x: 231, startPoint y: 567, endPoint x: 393, endPoint y: 465, distance: 191.6
click at [391, 471] on div "Client +91 Date [DATE] Invoice Number BTH/2025-26 RED/2025-26 V/2025 V/[PHONE_N…" at bounding box center [499, 445] width 899 height 615
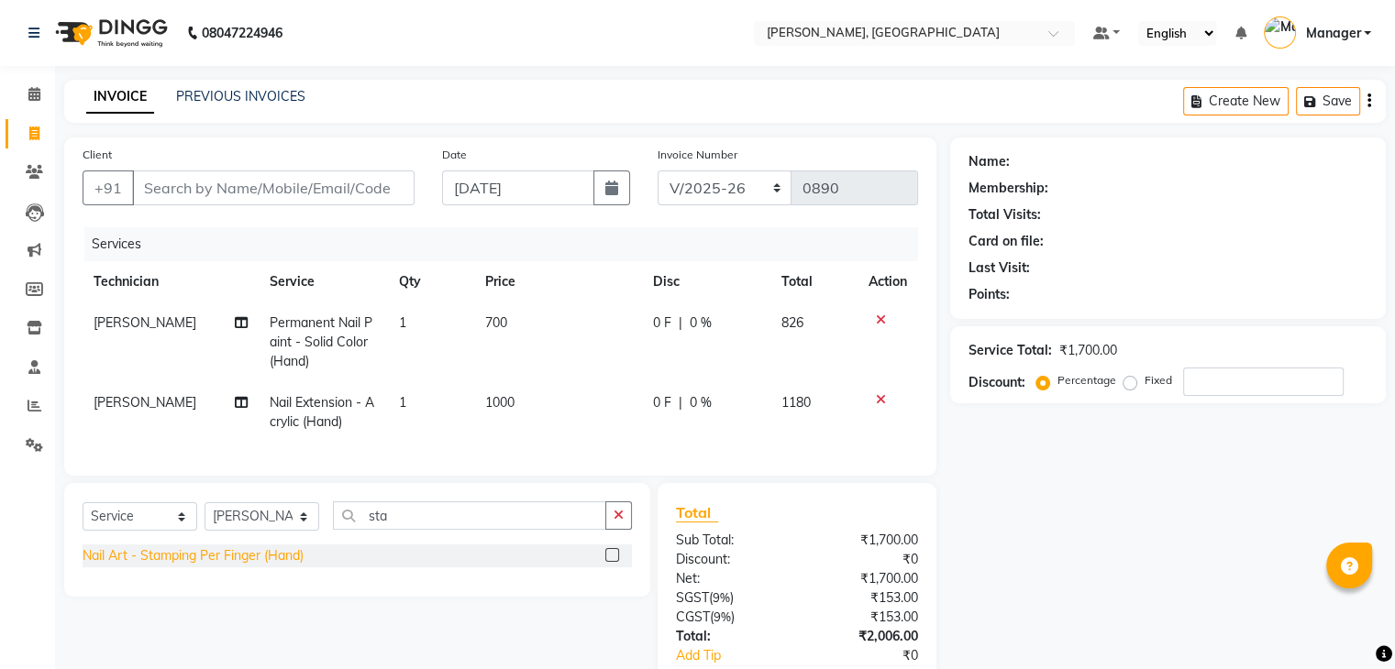
click at [266, 565] on div "Nail Art - Stamping Per Finger (Hand)" at bounding box center [193, 555] width 221 height 19
checkbox input "false"
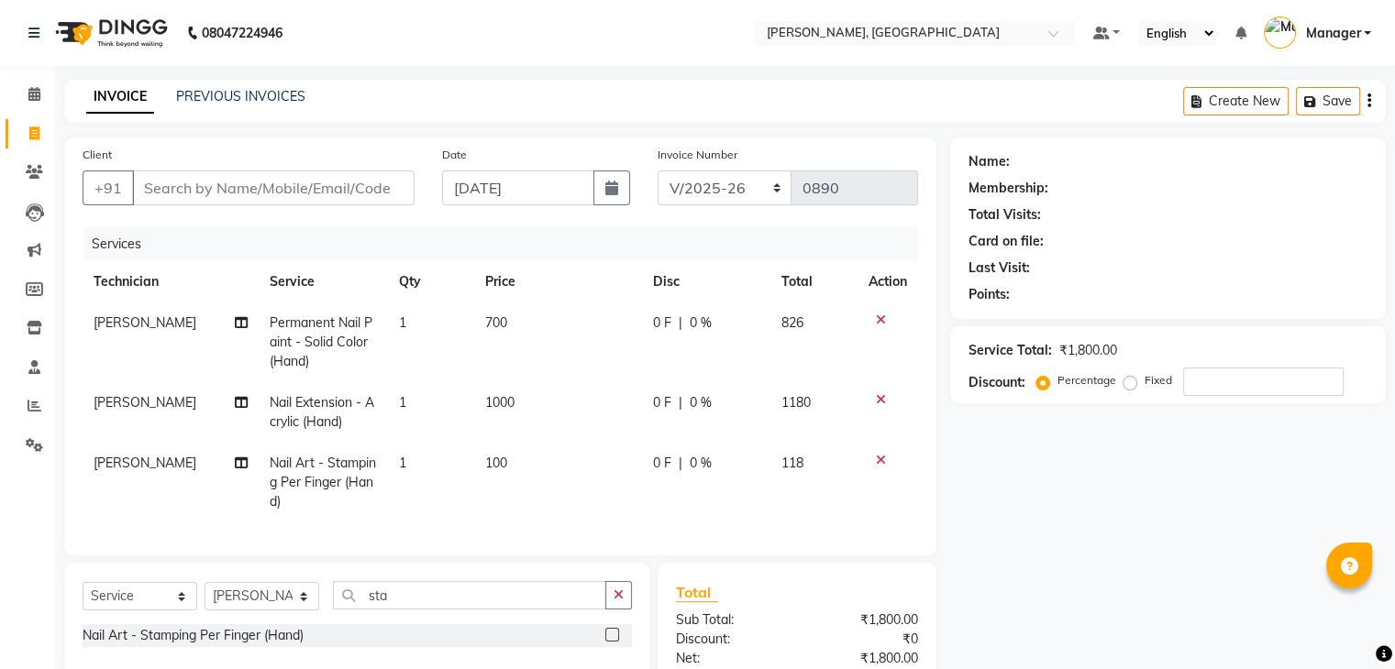
click at [458, 469] on td "1" at bounding box center [431, 483] width 86 height 80
select select "25632"
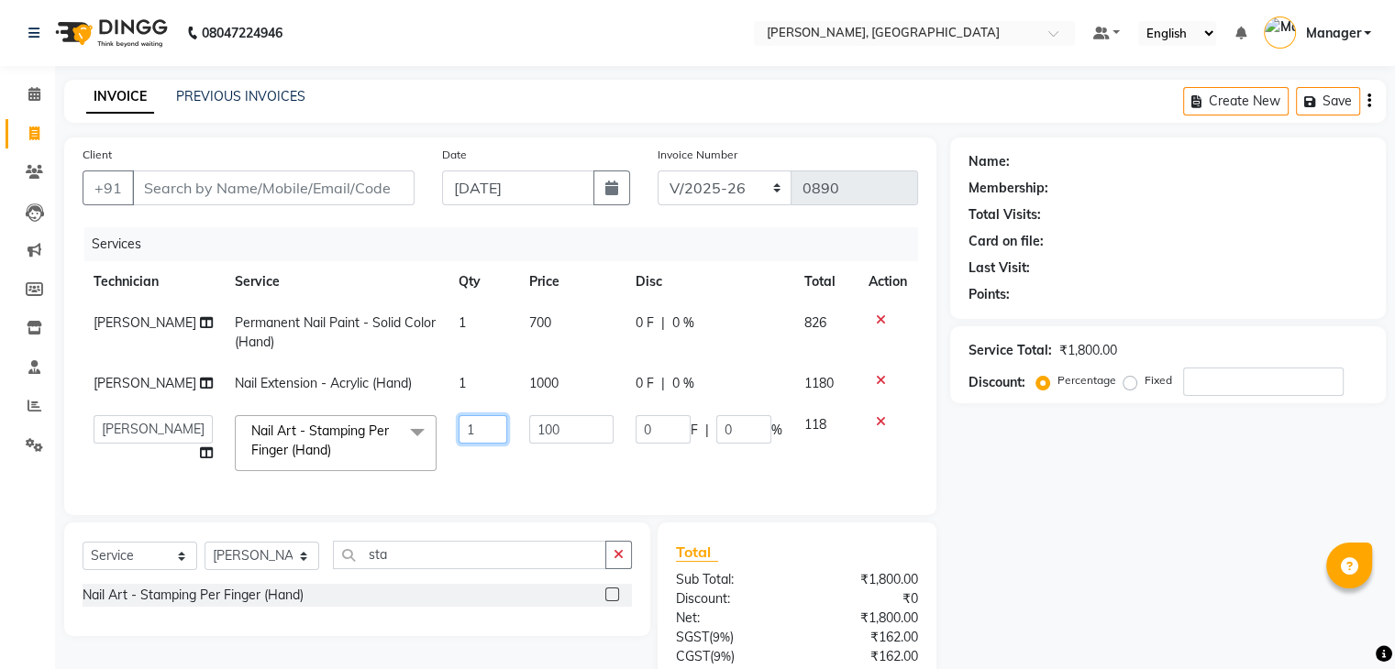
click at [483, 433] on input "1" at bounding box center [483, 429] width 50 height 28
type input "4"
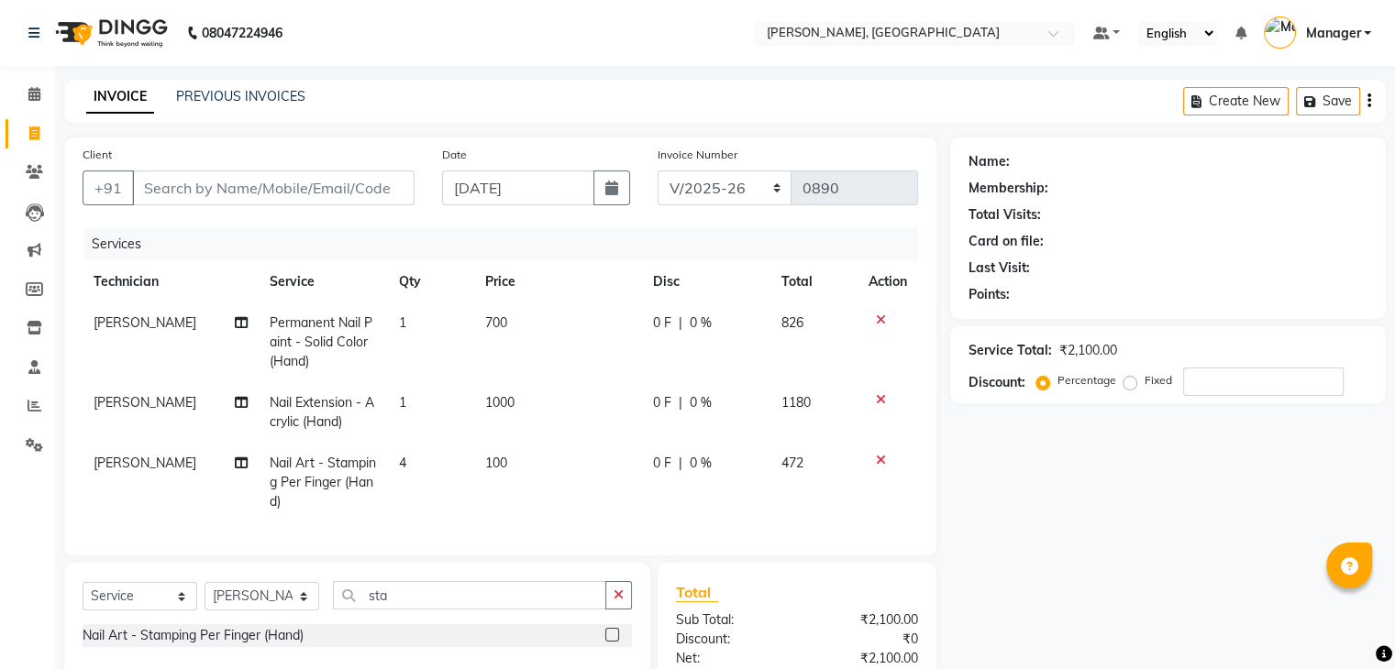
click at [547, 463] on td "100" at bounding box center [558, 483] width 168 height 80
select select "25632"
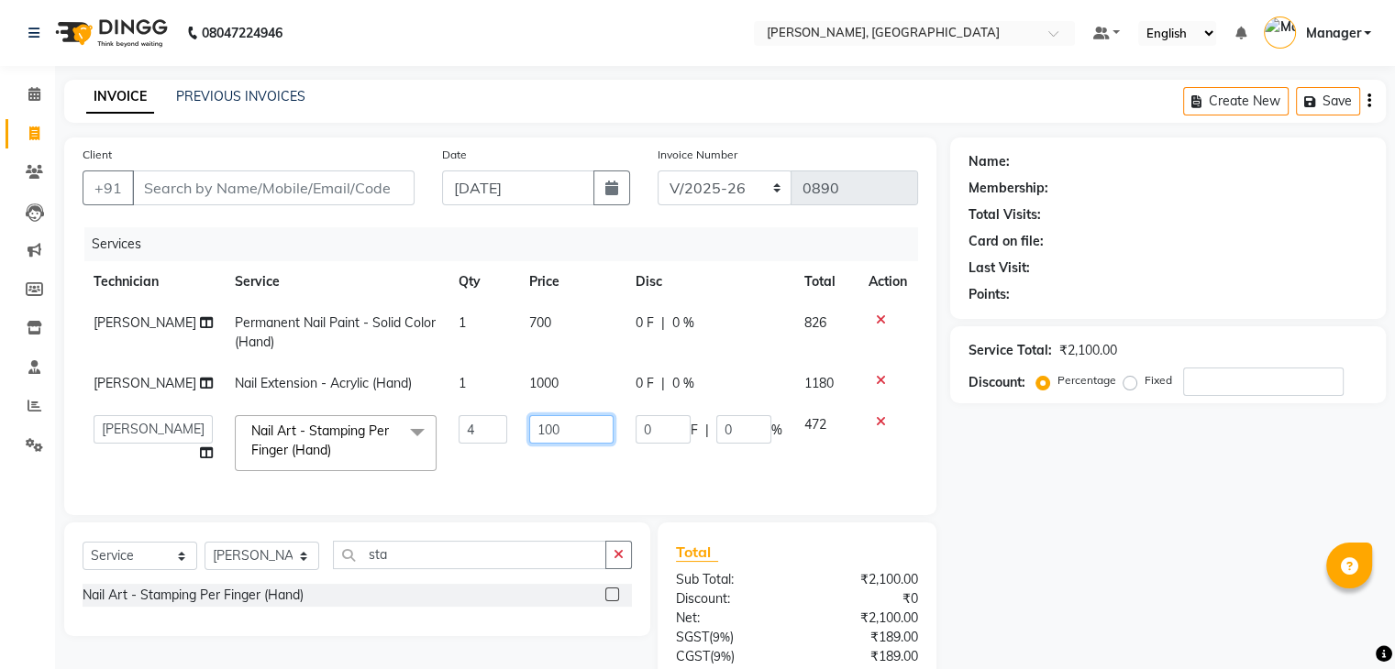
click at [566, 429] on input "100" at bounding box center [571, 429] width 84 height 28
type input "1"
type input "200"
click at [595, 477] on td "200" at bounding box center [571, 443] width 106 height 78
select select "25632"
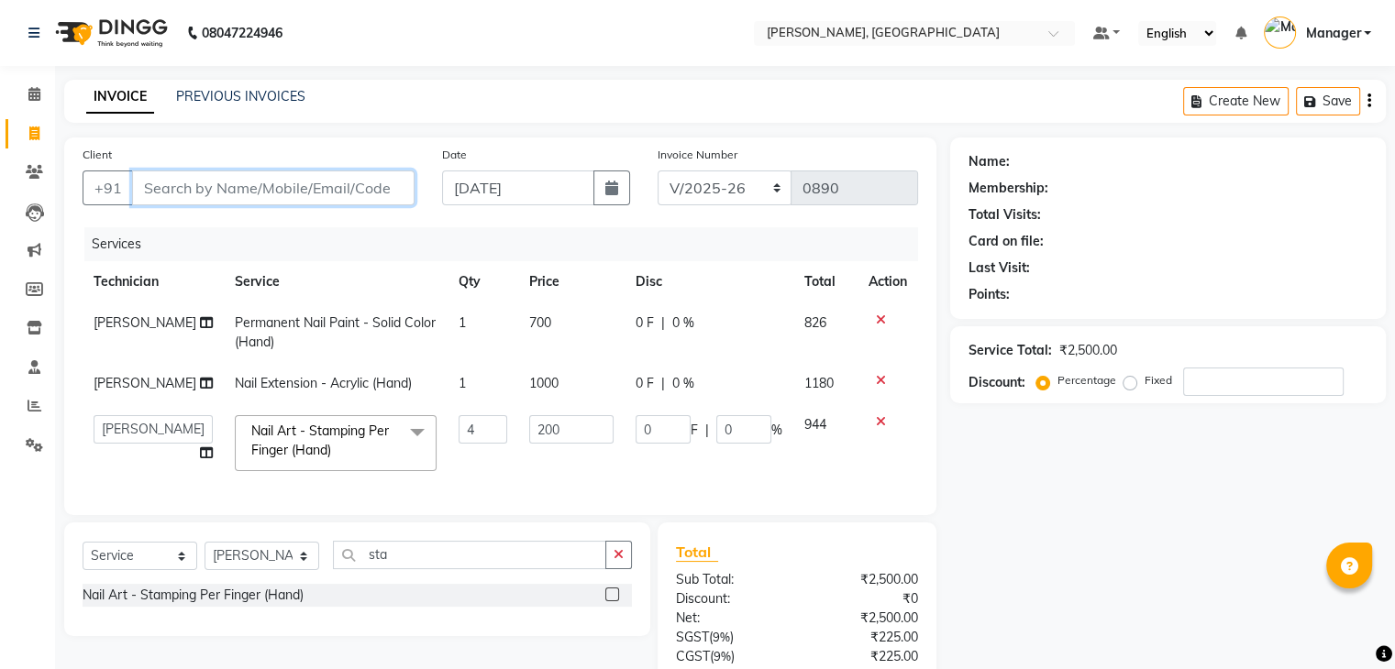
click at [172, 192] on input "Client" at bounding box center [273, 188] width 282 height 35
type input "8"
type input "0"
type input "8147599365"
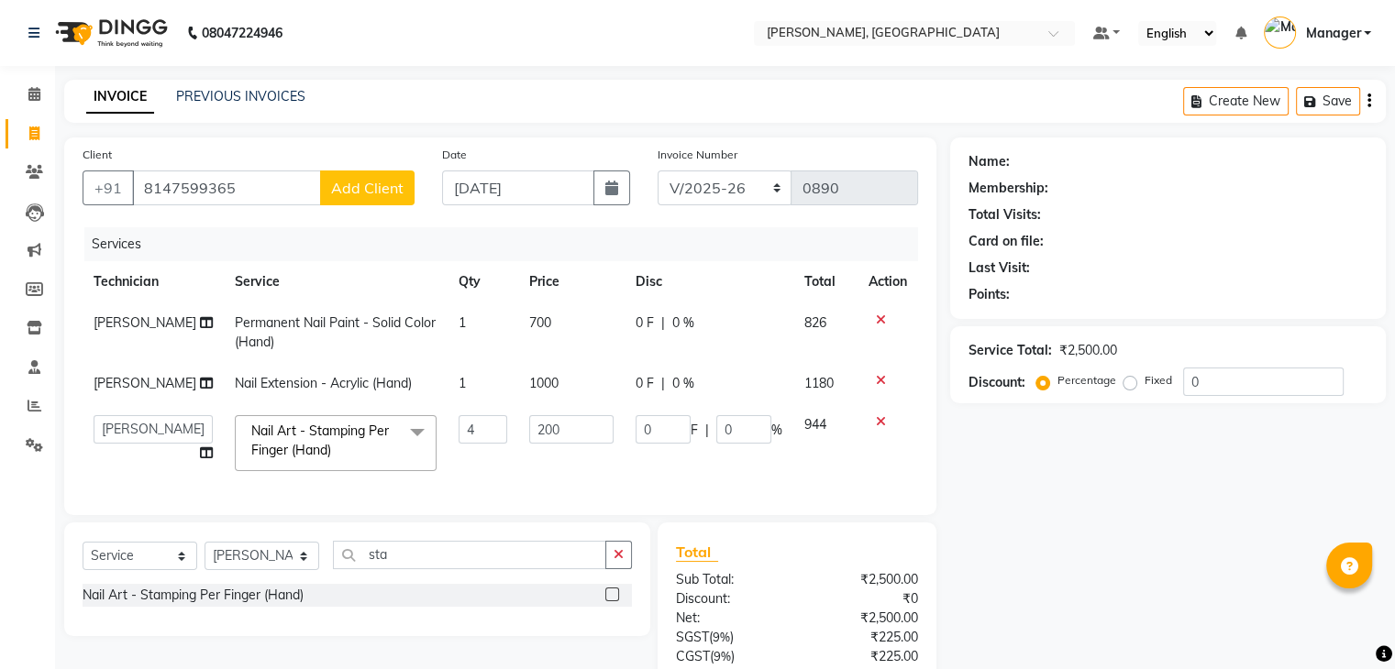
click at [343, 183] on span "Add Client" at bounding box center [367, 188] width 72 height 18
select select "21"
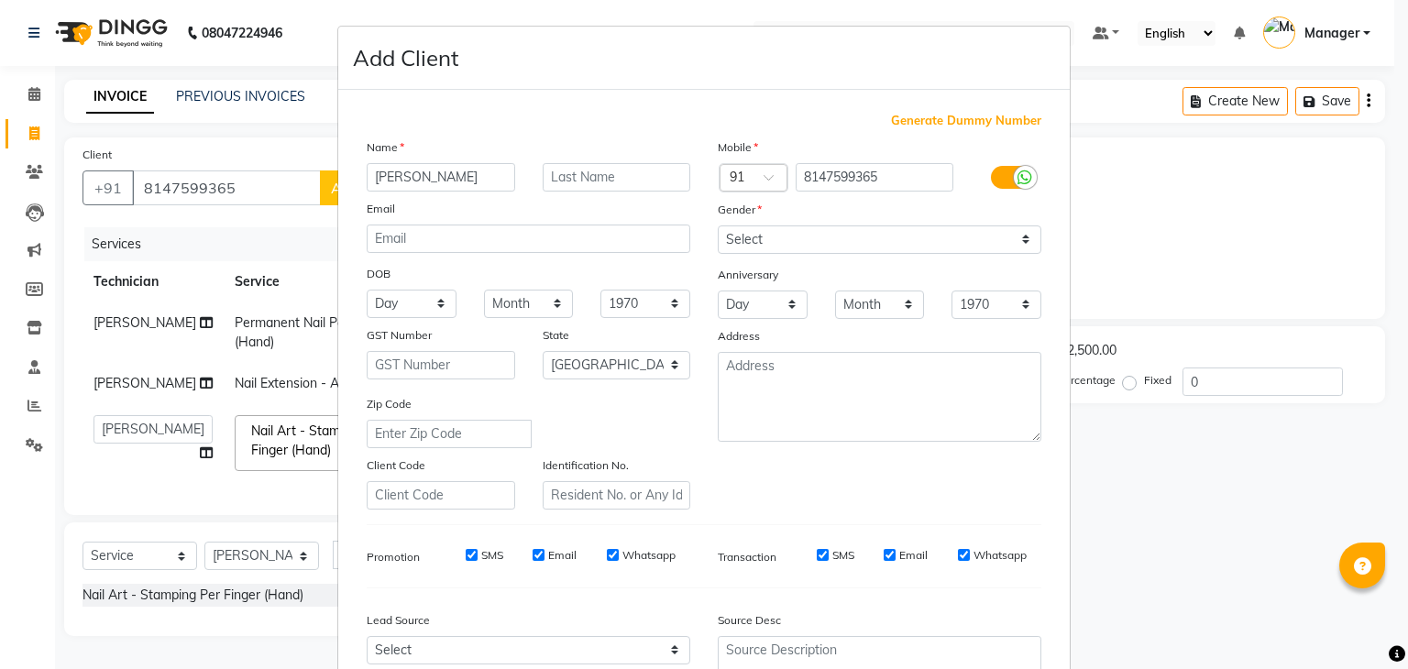
type input "[PERSON_NAME]"
click at [737, 242] on select "Select [DEMOGRAPHIC_DATA] [DEMOGRAPHIC_DATA] Other Prefer Not To Say" at bounding box center [880, 240] width 324 height 28
select select "[DEMOGRAPHIC_DATA]"
click at [718, 226] on select "Select [DEMOGRAPHIC_DATA] [DEMOGRAPHIC_DATA] Other Prefer Not To Say" at bounding box center [880, 240] width 324 height 28
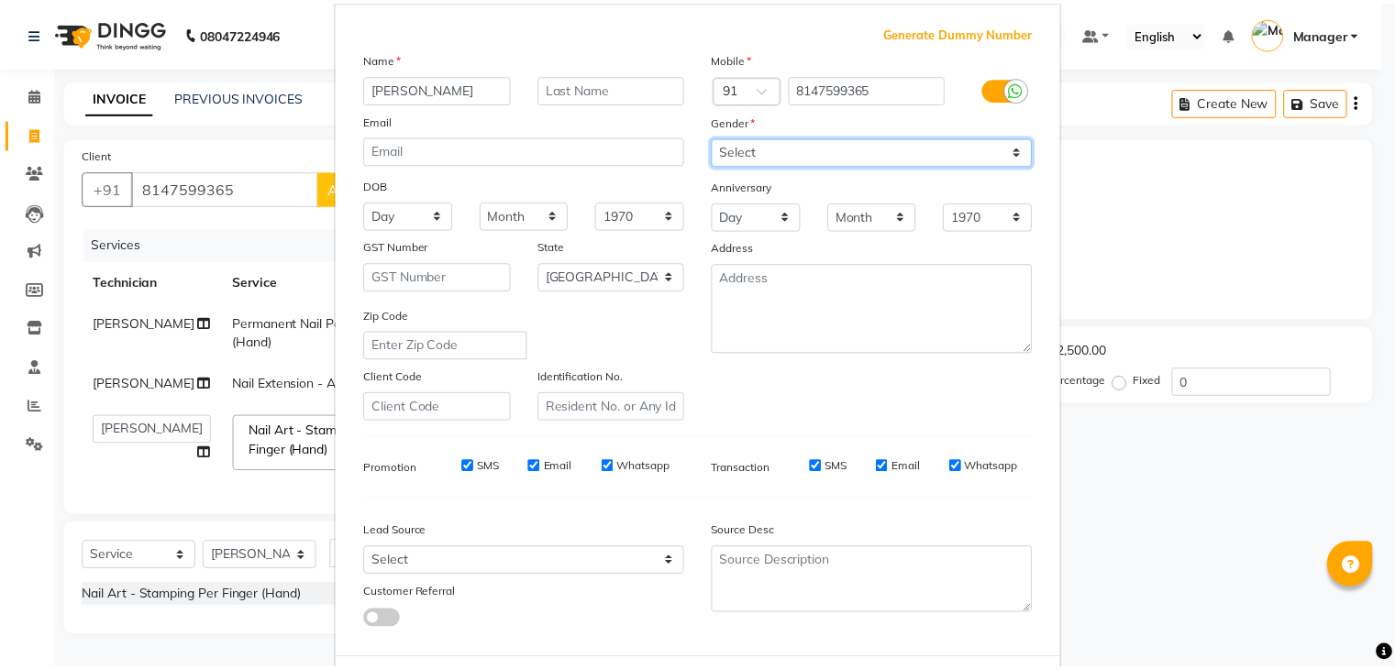
scroll to position [186, 0]
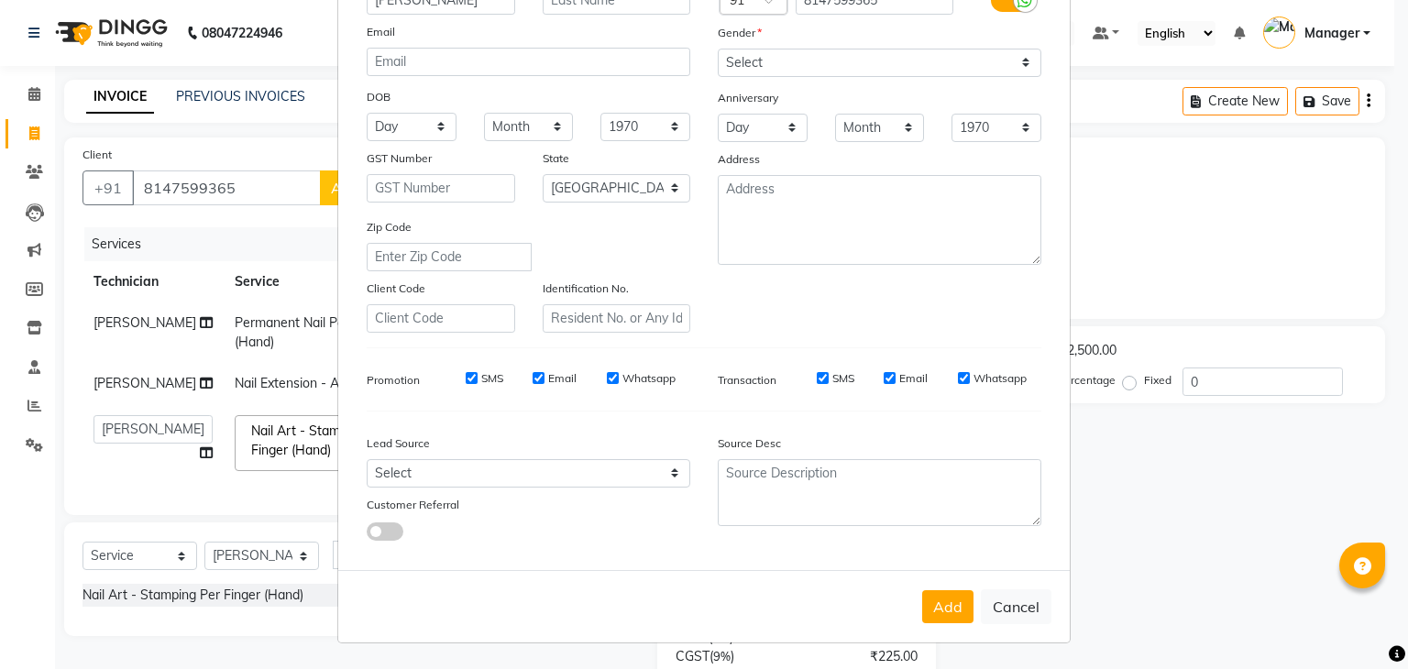
drag, startPoint x: 933, startPoint y: 597, endPoint x: 956, endPoint y: 608, distance: 25.4
click at [956, 608] on button "Add" at bounding box center [947, 606] width 51 height 33
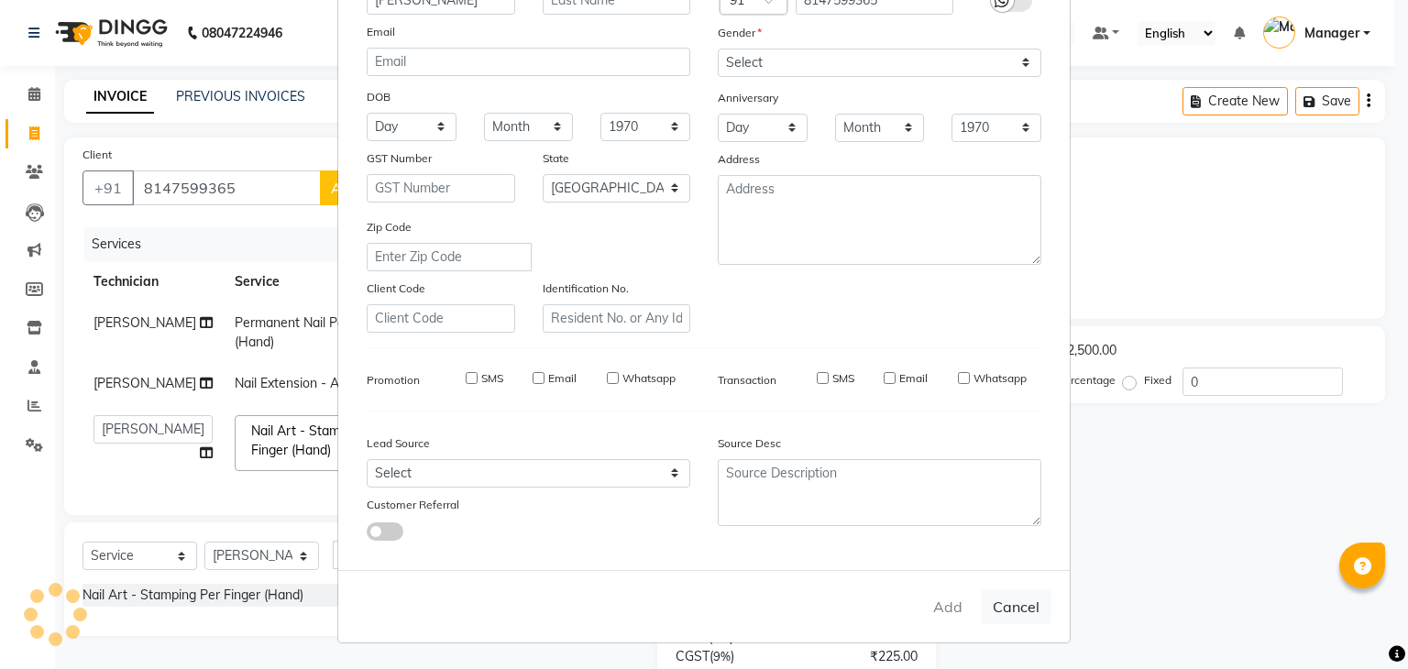
type input "81******65"
select select
select select "null"
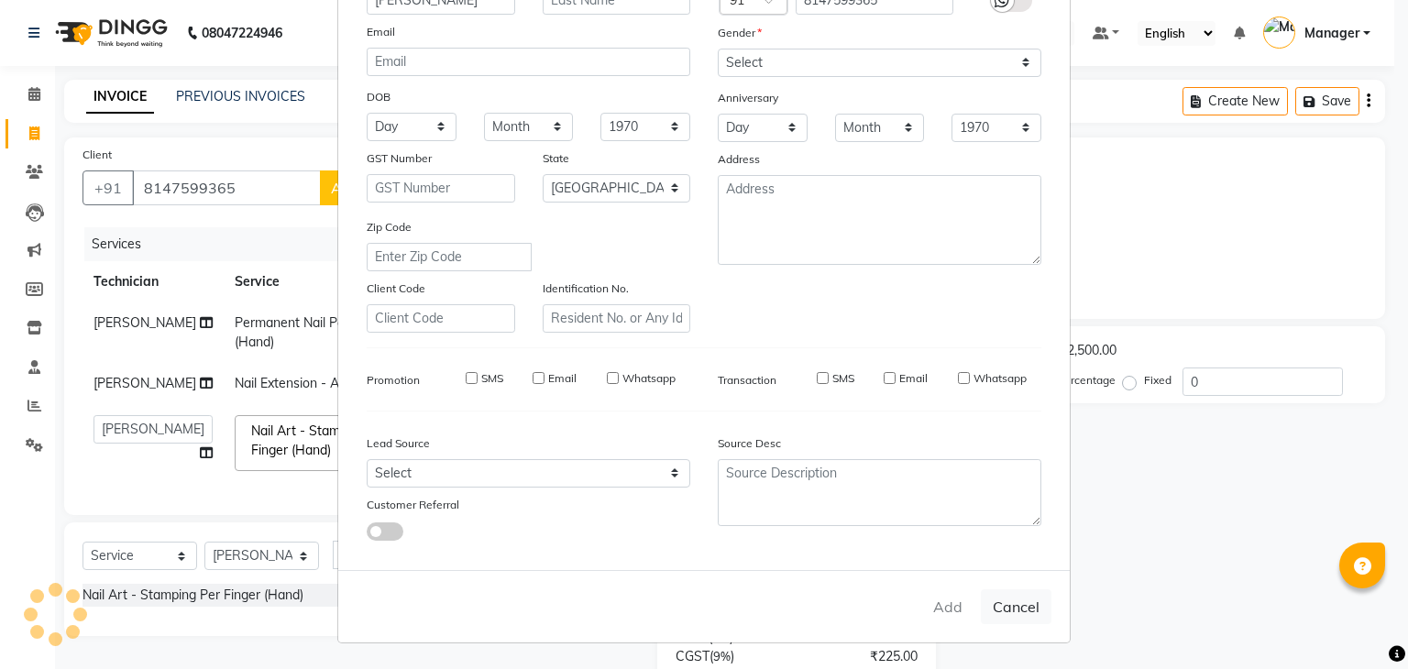
select select
checkbox input "false"
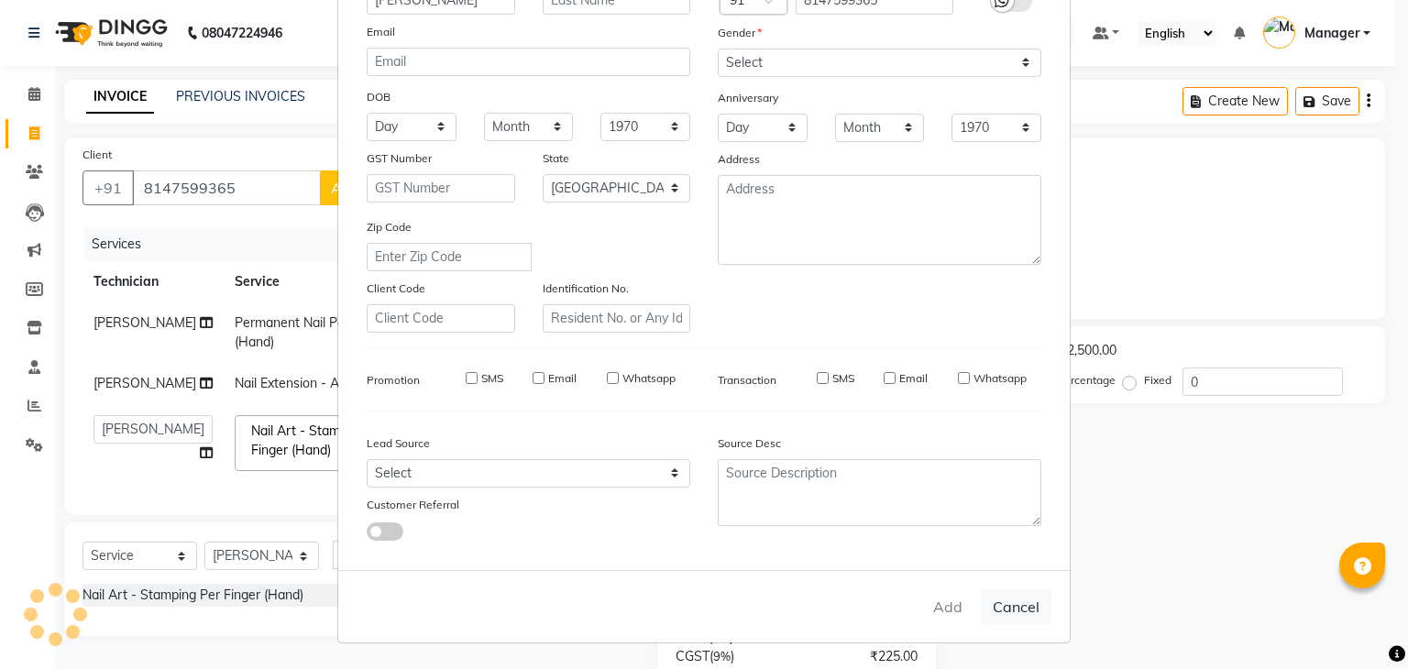
checkbox input "false"
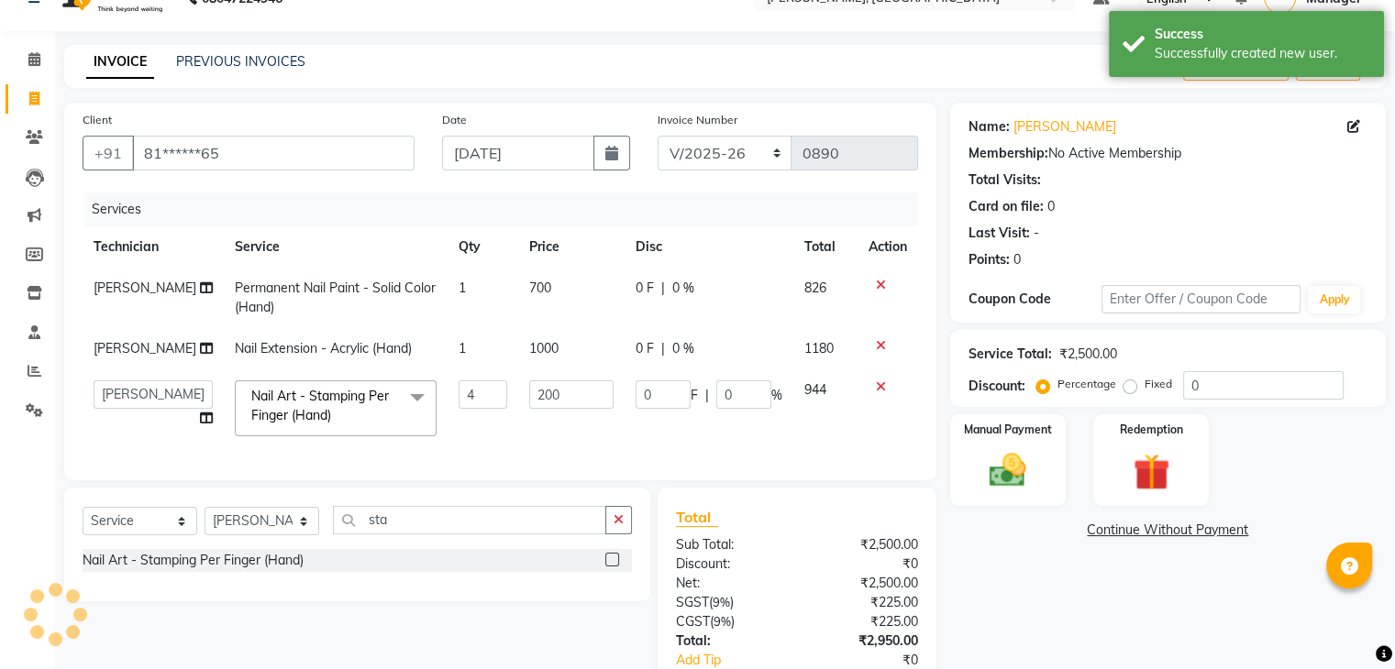
scroll to position [165, 0]
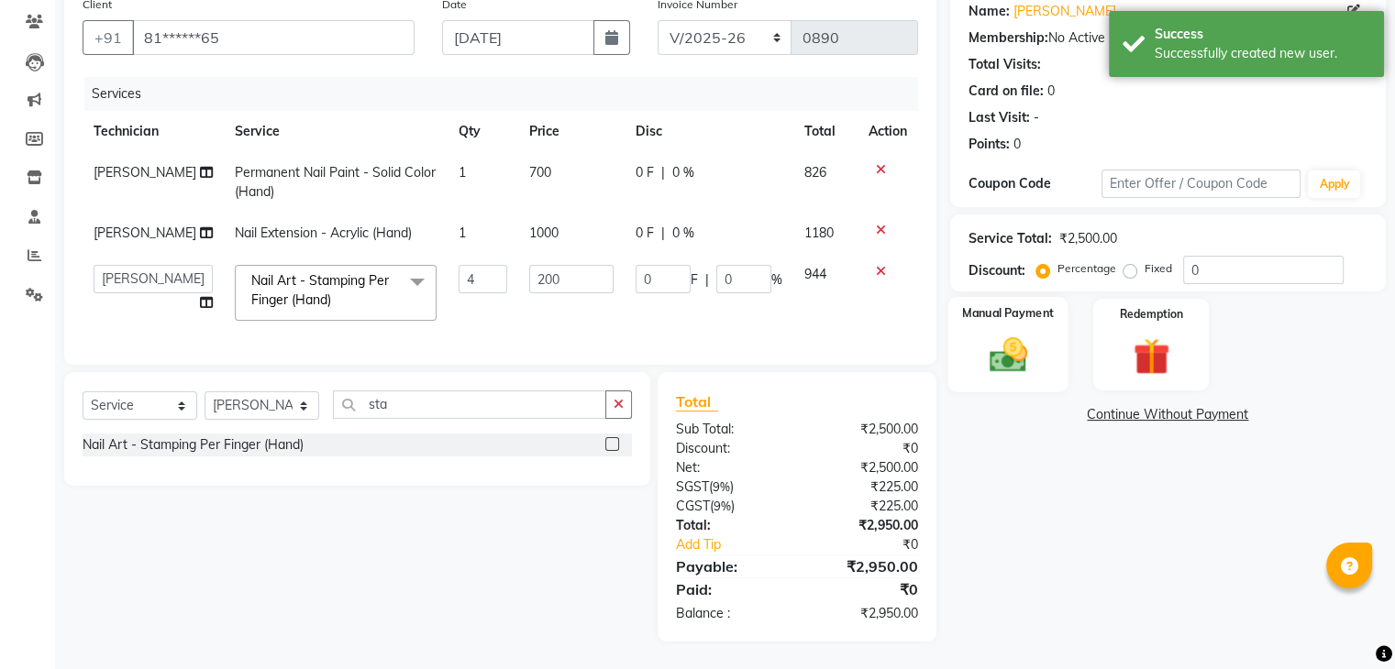
click at [1043, 336] on div "Manual Payment" at bounding box center [1007, 344] width 120 height 94
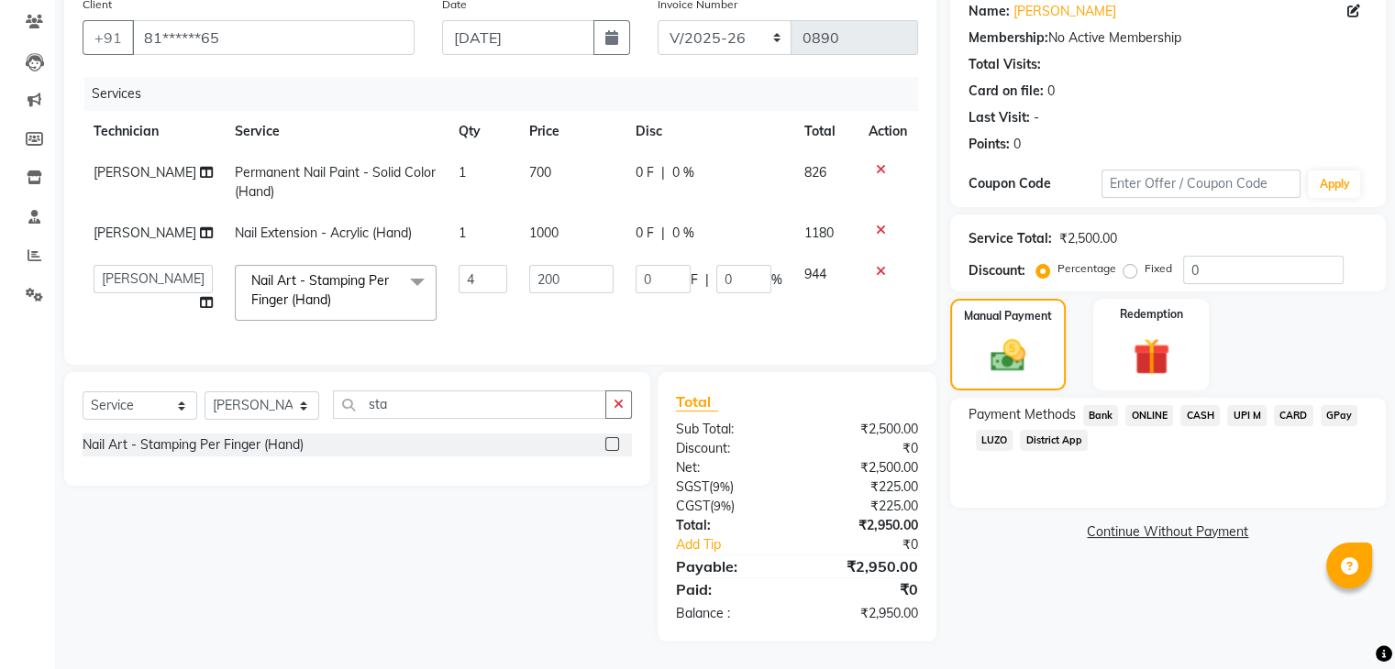
click at [1156, 406] on span "ONLINE" at bounding box center [1149, 415] width 48 height 21
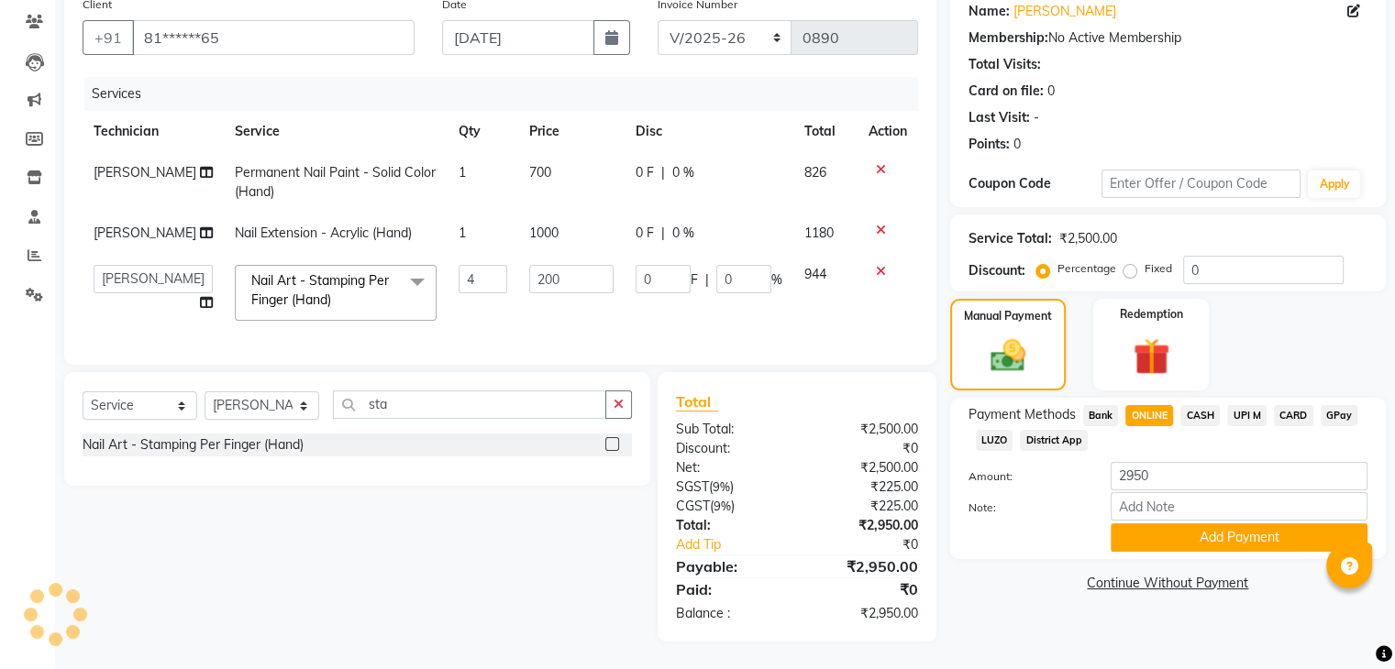
click at [1299, 405] on span "CARD" at bounding box center [1293, 415] width 39 height 21
click at [1214, 524] on button "Add Payment" at bounding box center [1238, 538] width 257 height 28
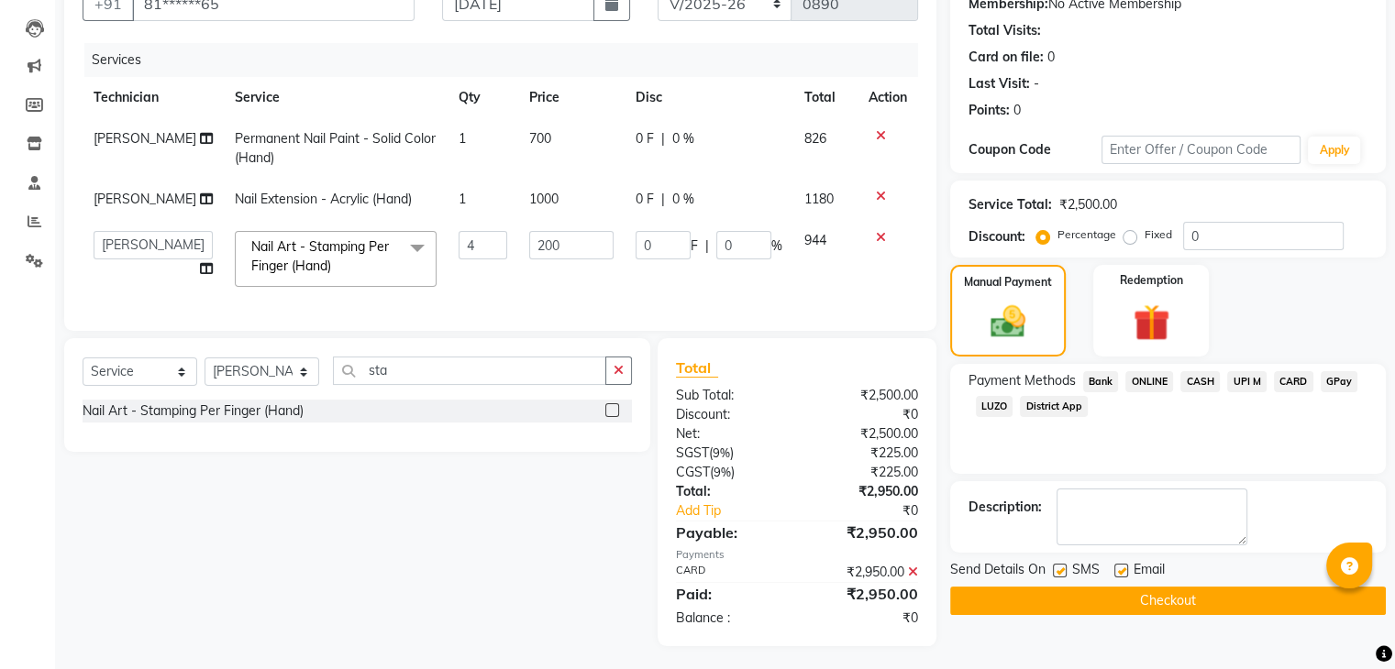
scroll to position [203, 0]
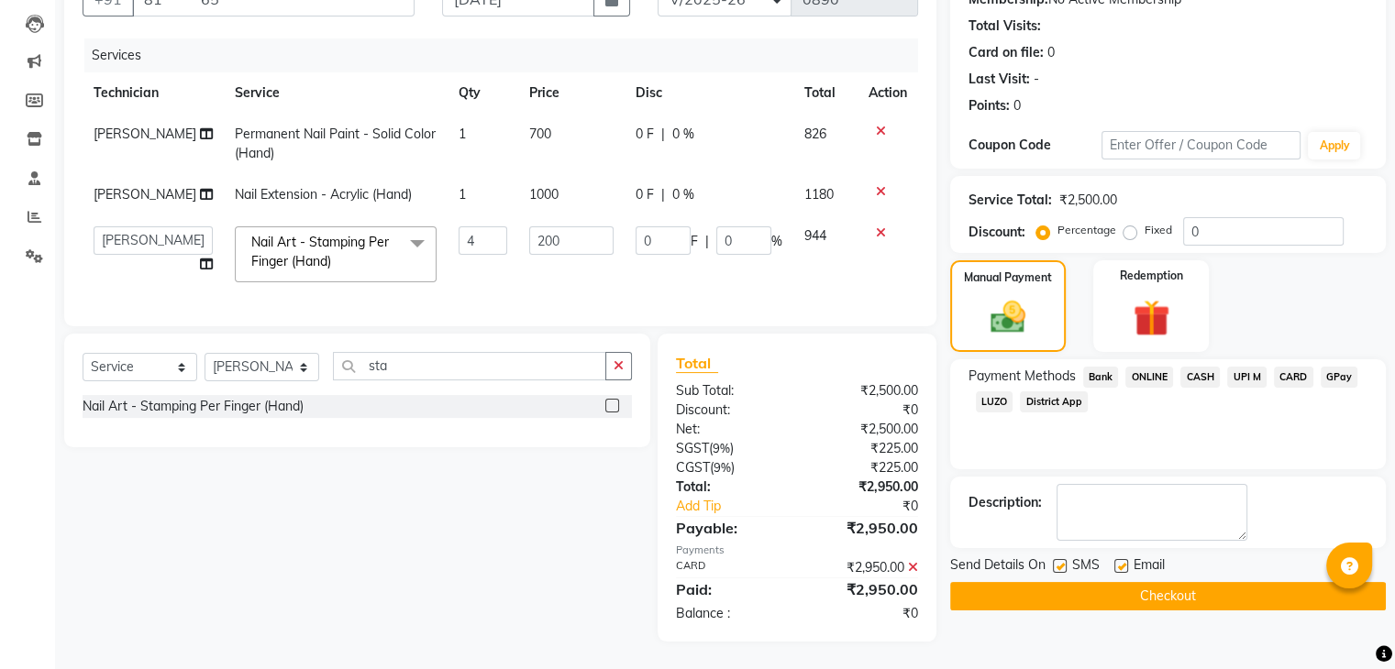
click at [1188, 586] on button "Checkout" at bounding box center [1168, 596] width 436 height 28
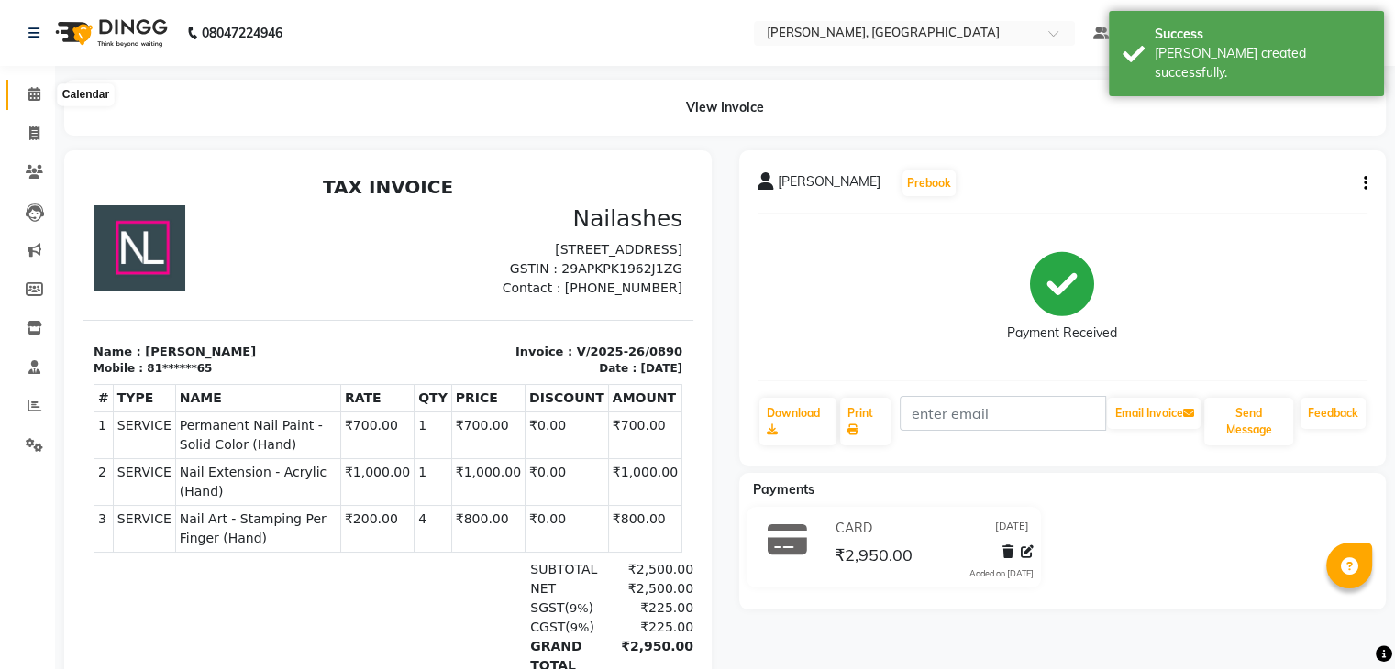
click at [22, 89] on span at bounding box center [34, 94] width 32 height 21
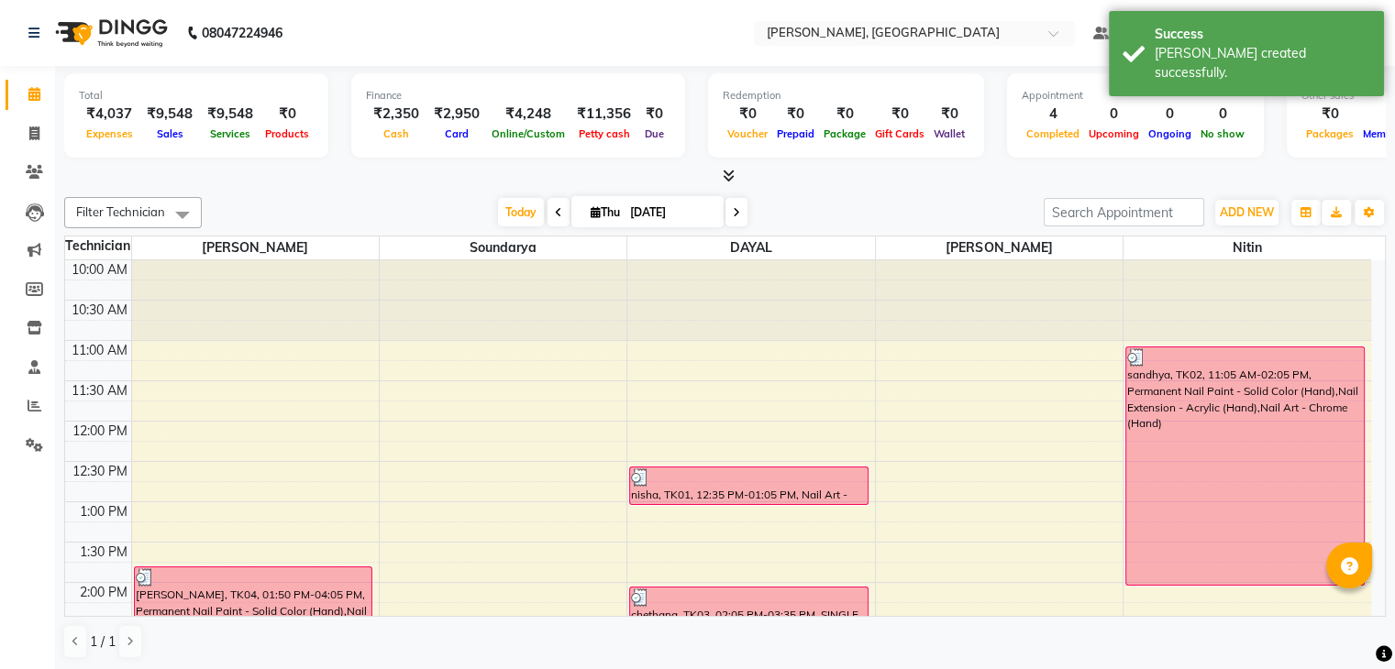
click at [728, 173] on icon at bounding box center [728, 176] width 12 height 14
